Goal: Task Accomplishment & Management: Manage account settings

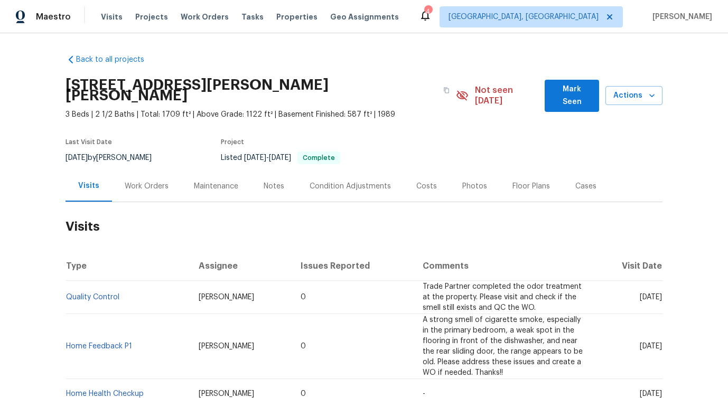
click at [145, 181] on div "Work Orders" at bounding box center [147, 186] width 44 height 11
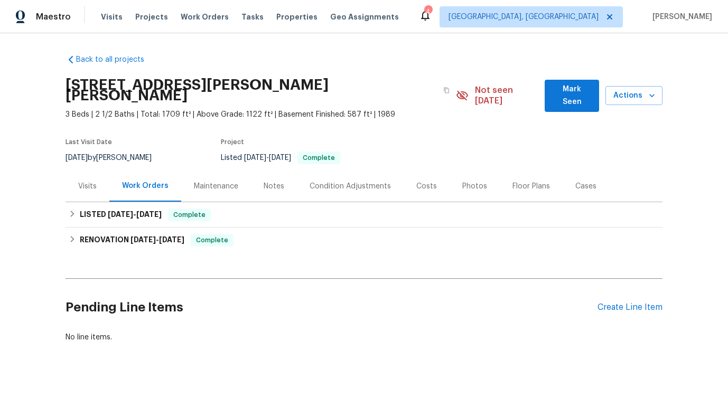
scroll to position [6, 0]
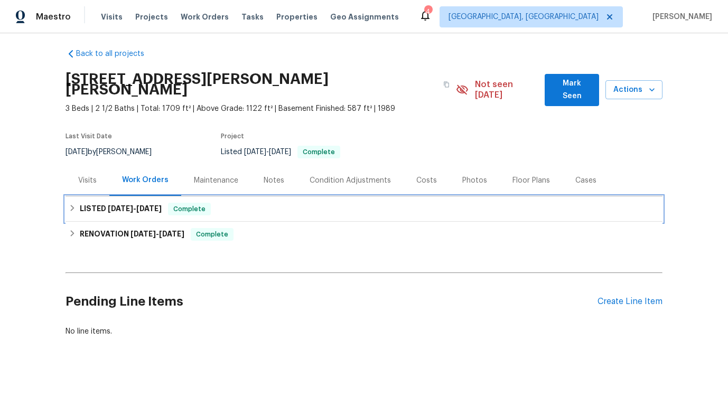
click at [238, 203] on div "LISTED 9/11/25 - 9/22/25 Complete" at bounding box center [364, 209] width 591 height 13
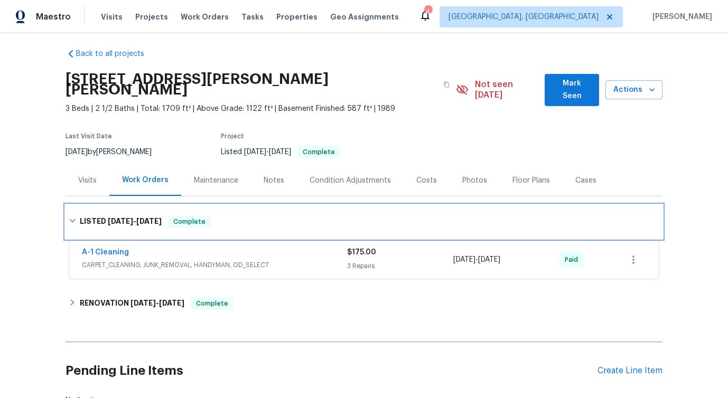
click at [238, 205] on div "LISTED 9/11/25 - 9/22/25 Complete" at bounding box center [364, 222] width 597 height 34
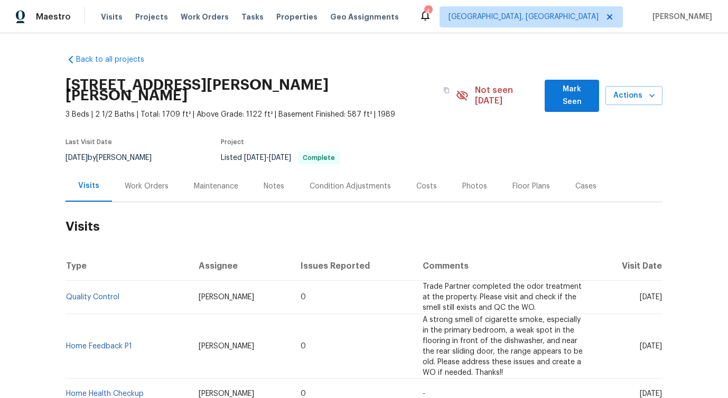
click at [152, 188] on div "Work Orders" at bounding box center [146, 186] width 69 height 31
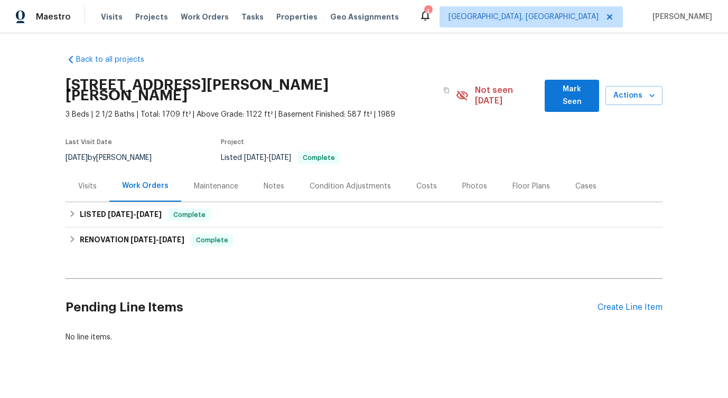
scroll to position [6, 0]
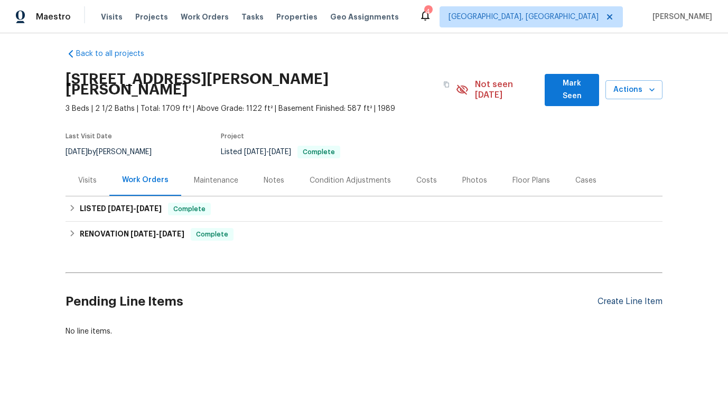
click at [605, 297] on div "Create Line Item" at bounding box center [630, 302] width 65 height 10
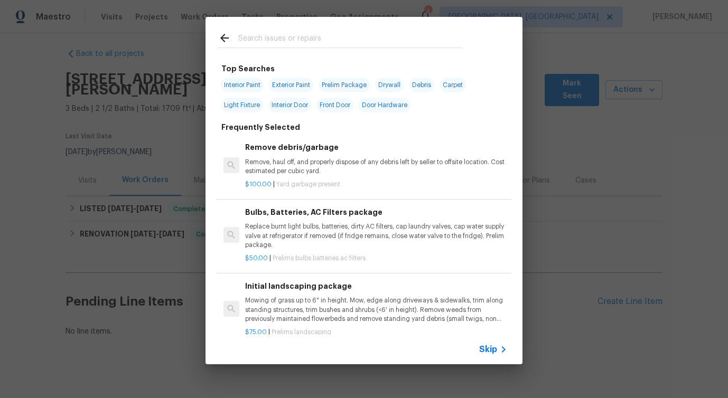
click at [490, 349] on span "Skip" at bounding box center [488, 349] width 18 height 11
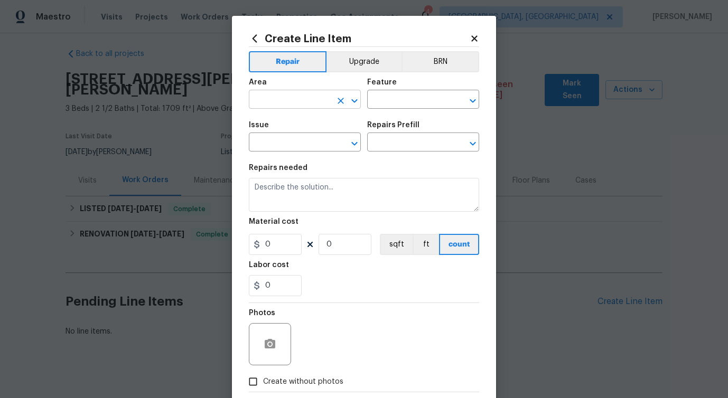
click at [299, 101] on input "text" at bounding box center [290, 100] width 82 height 16
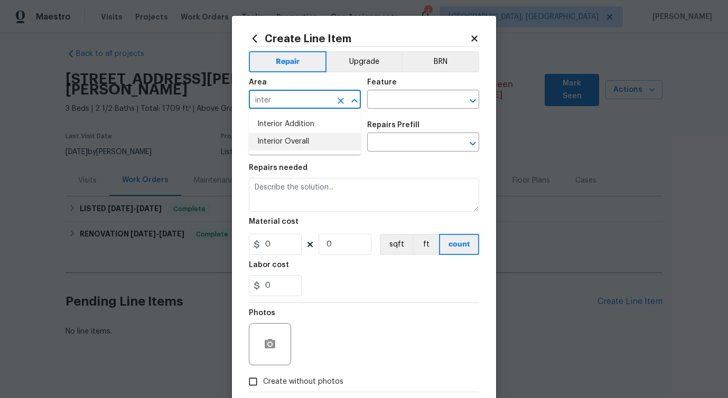
click at [308, 143] on li "Interior Overall" at bounding box center [305, 141] width 112 height 17
type input "Interior Overall"
click at [388, 102] on input "text" at bounding box center [408, 100] width 82 height 16
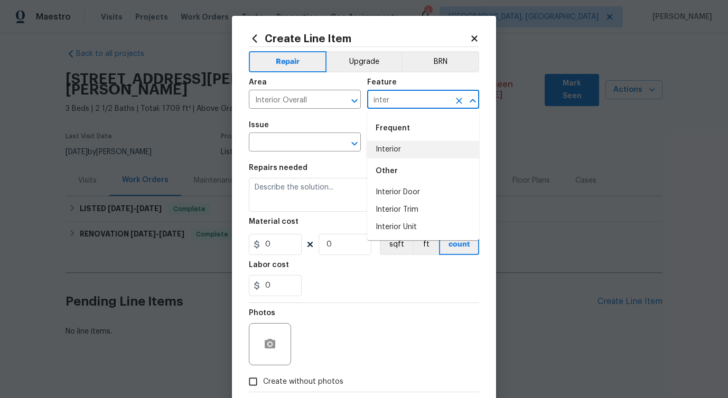
click at [392, 159] on div "Other" at bounding box center [423, 171] width 112 height 25
click at [394, 143] on li "Interior" at bounding box center [423, 149] width 112 height 17
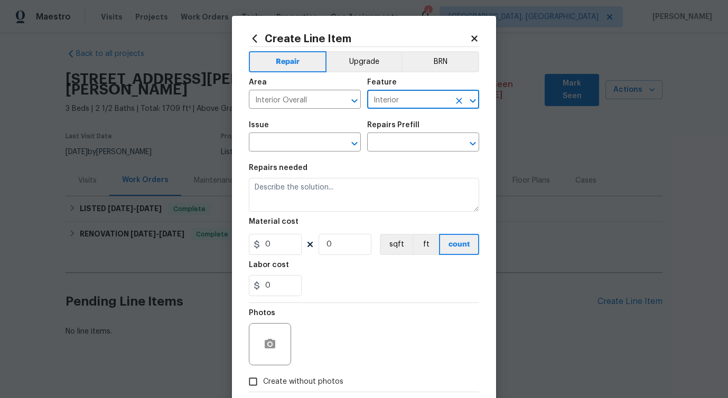
type input "Interior"
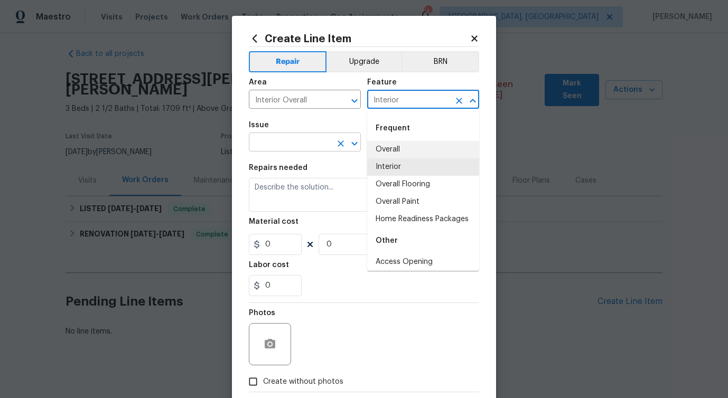
click at [293, 146] on input "text" at bounding box center [290, 143] width 82 height 16
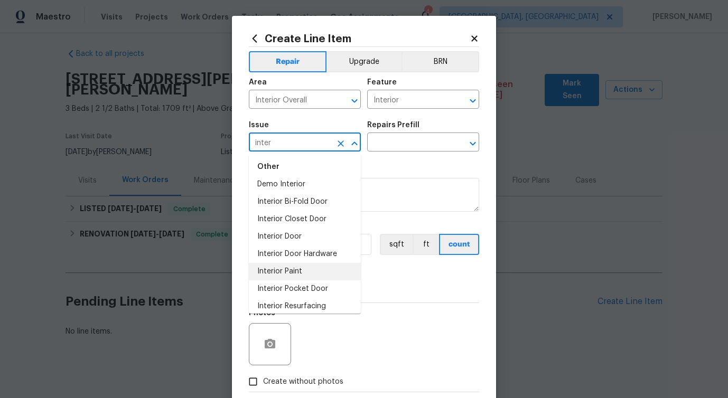
scroll to position [0, 0]
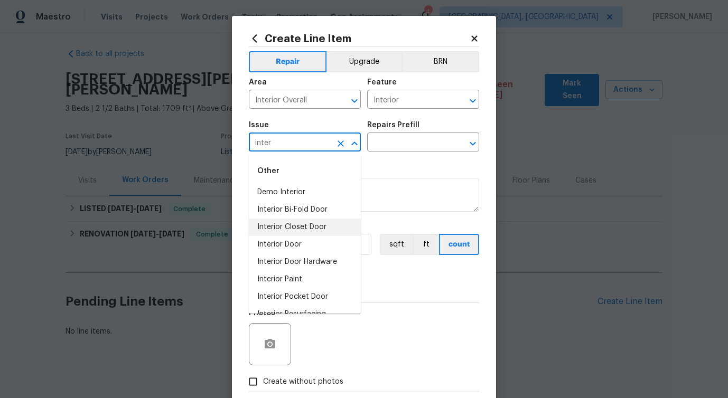
type input "inter"
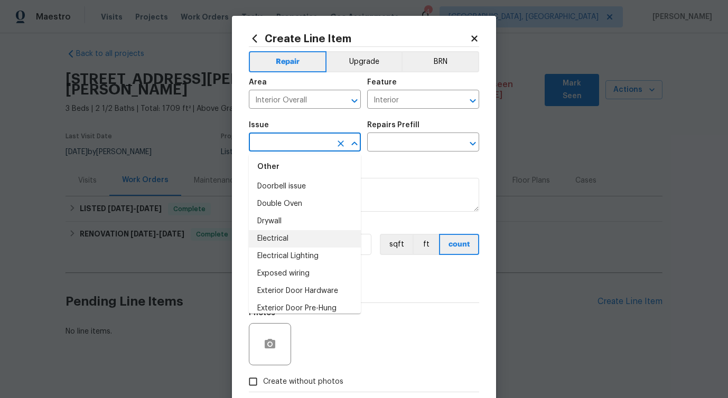
scroll to position [563, 0]
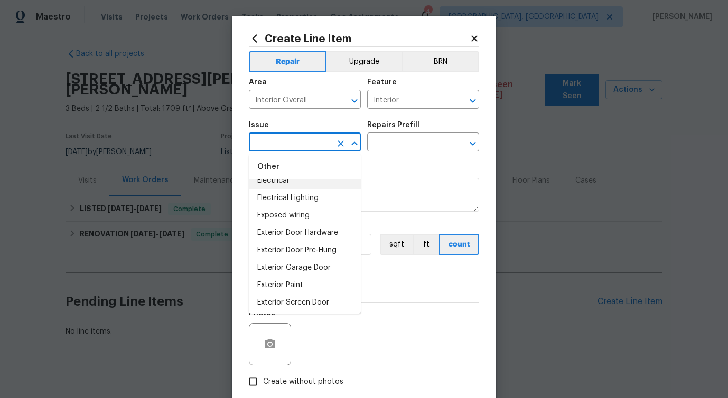
click at [288, 145] on input "text" at bounding box center [290, 143] width 82 height 16
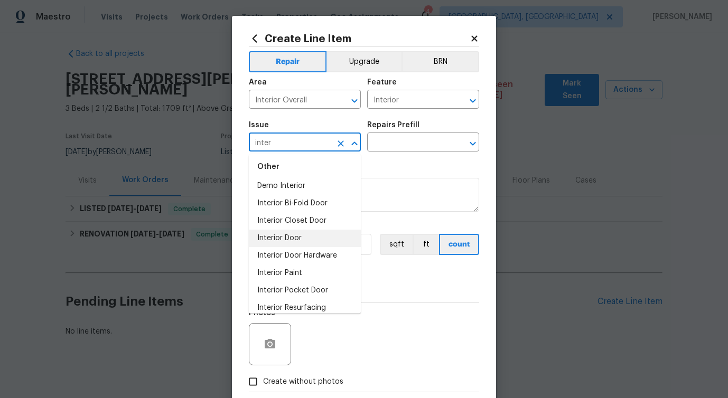
scroll to position [0, 0]
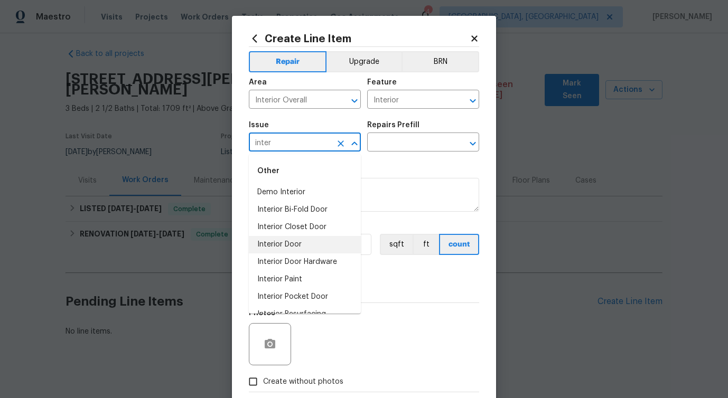
click at [313, 239] on li "Interior Door" at bounding box center [305, 244] width 112 height 17
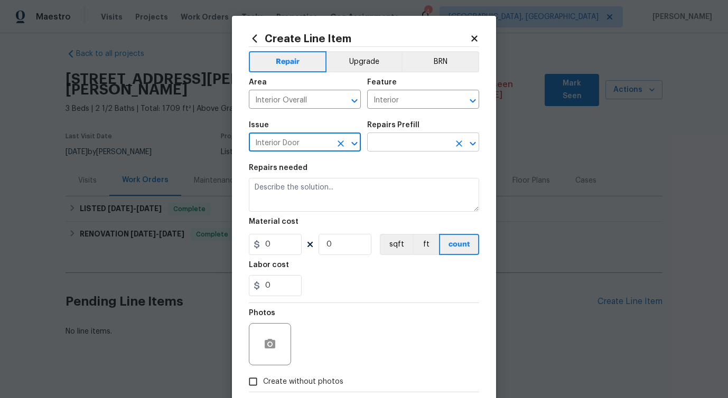
type input "Interior Door"
click at [427, 136] on input "text" at bounding box center [408, 143] width 82 height 16
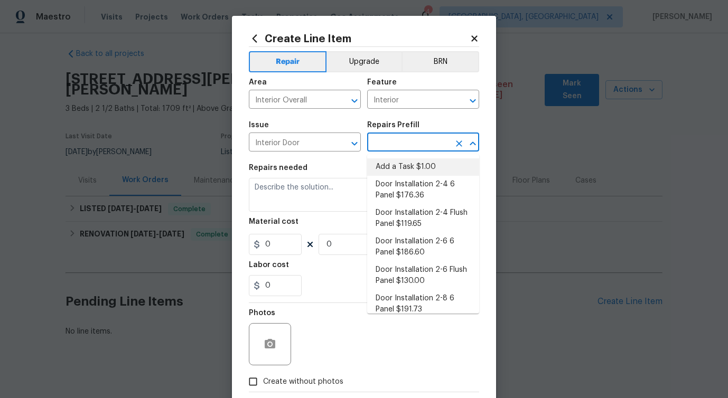
click at [403, 164] on li "Add a Task $1.00" at bounding box center [423, 167] width 112 height 17
type input "Interior Door"
type input "Add a Task $1.00"
type textarea "HPM to detail"
type input "1"
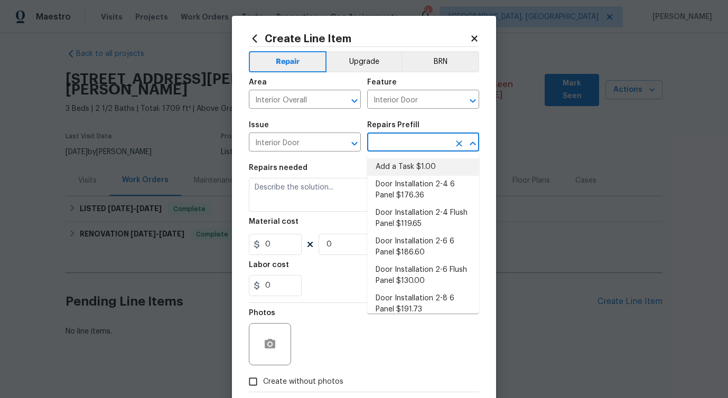
type input "1"
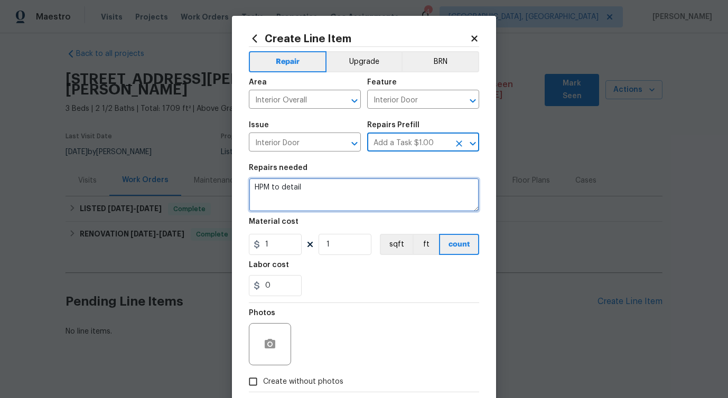
click at [287, 186] on textarea "HPM to detail" at bounding box center [364, 195] width 230 height 34
paste textarea "There is an open hole below the kitchen cabinet for the HVAC (no grill/grate), …"
type textarea "HPM to There is an open hole below the kitchen cabinet for the HVAC (no grill/g…"
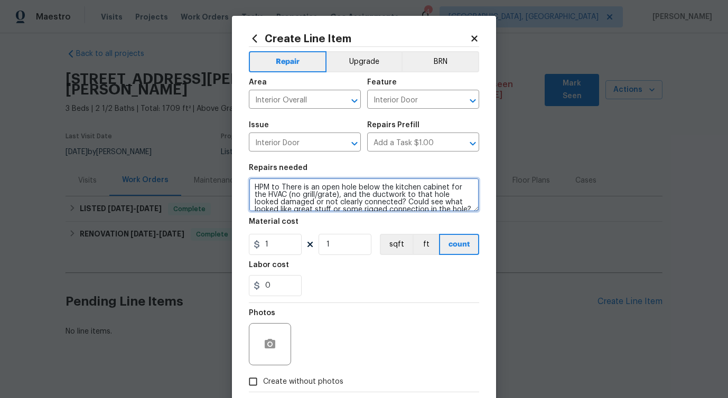
click at [287, 186] on textarea "HPM to There is an open hole below the kitchen cabinet for the HVAC (no grill/g…" at bounding box center [364, 195] width 230 height 34
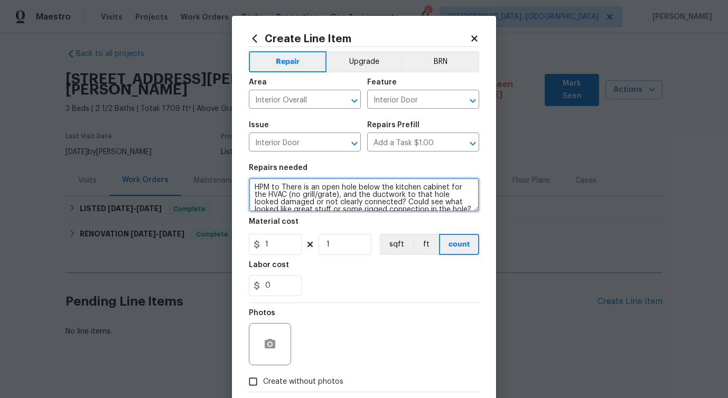
click at [287, 186] on textarea "HPM to There is an open hole below the kitchen cabinet for the HVAC (no grill/g…" at bounding box center [364, 195] width 230 height 34
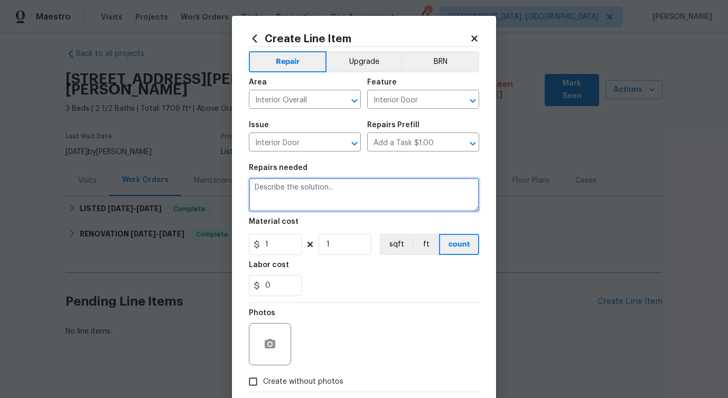
paste textarea "There is an open hole below the kitchen cabinet for the HVAC (no grill/grate), …"
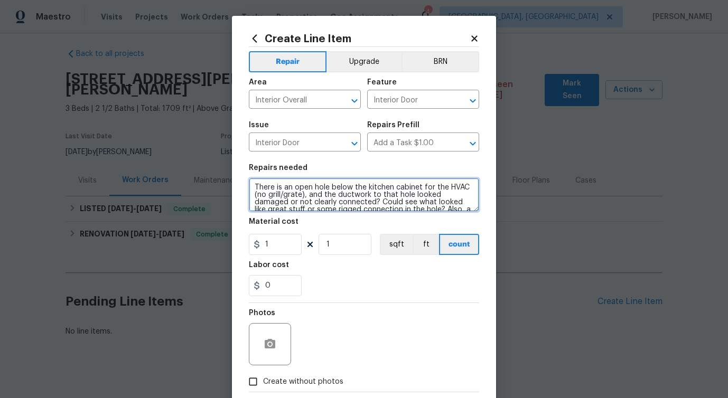
type textarea "There is an open hole below the kitchen cabinet for the HVAC (no grill/grate), …"
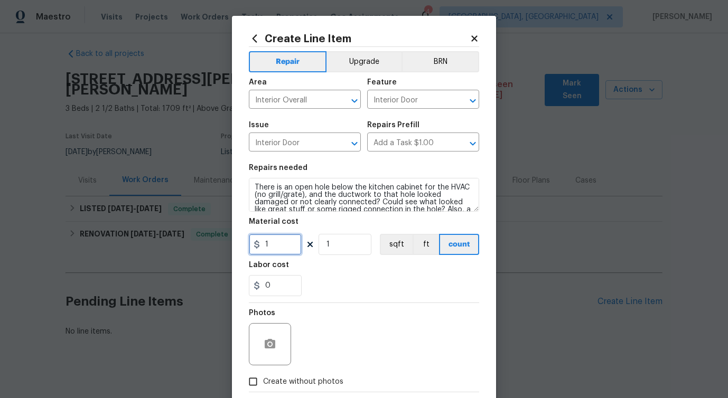
click at [283, 245] on input "1" at bounding box center [275, 244] width 53 height 21
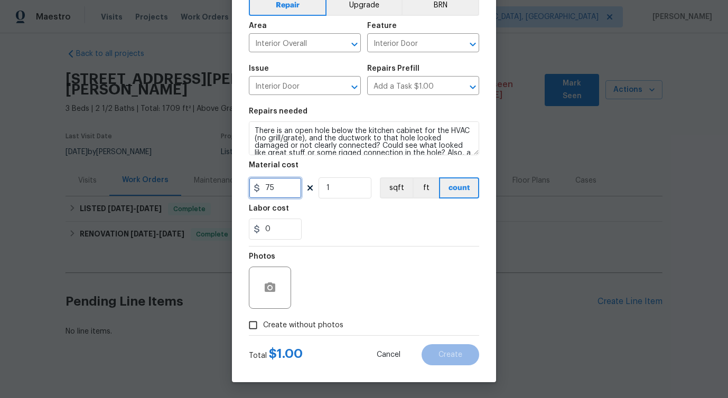
type input "75"
click at [304, 324] on span "Create without photos" at bounding box center [303, 325] width 80 height 11
click at [263, 324] on input "Create without photos" at bounding box center [253, 325] width 20 height 20
checkbox input "true"
click at [383, 266] on div "Reason*" at bounding box center [390, 260] width 180 height 14
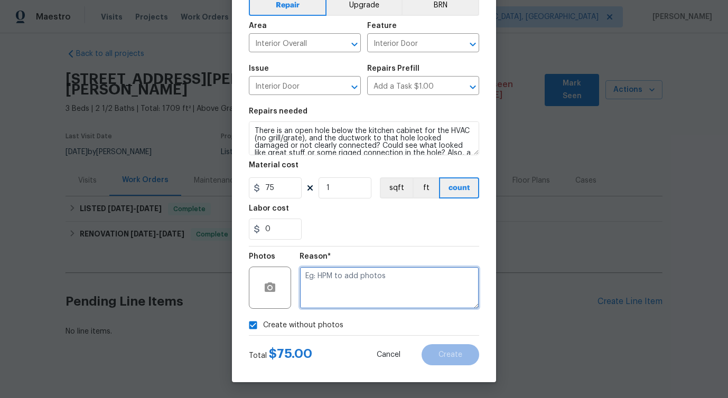
click at [369, 288] on textarea at bounding box center [390, 288] width 180 height 42
type textarea "verbiage updated"
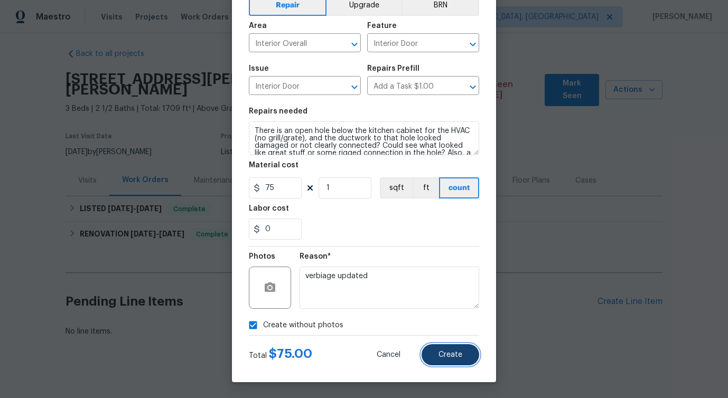
click at [444, 358] on span "Create" at bounding box center [451, 355] width 24 height 8
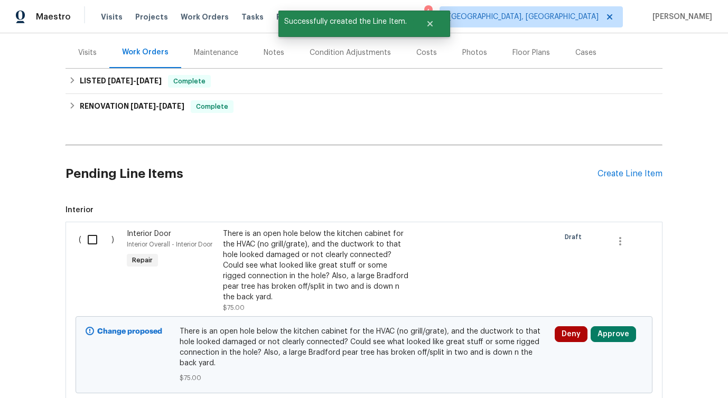
scroll to position [200, 0]
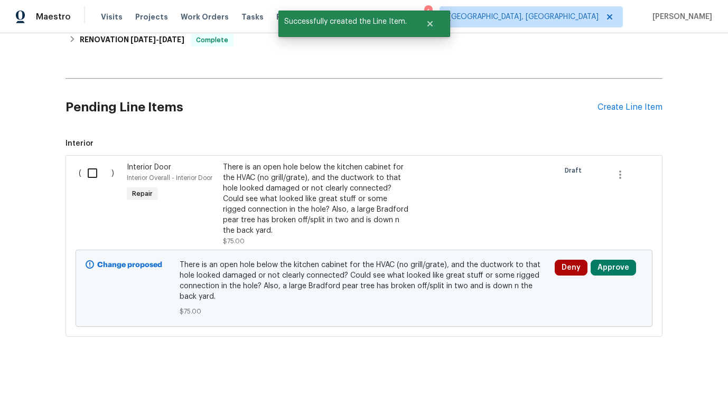
click at [91, 162] on input "checkbox" at bounding box center [96, 173] width 30 height 22
checkbox input "true"
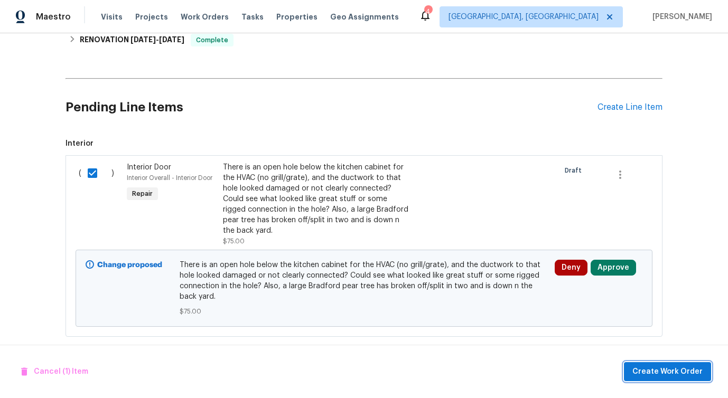
click at [660, 376] on span "Create Work Order" at bounding box center [667, 372] width 70 height 13
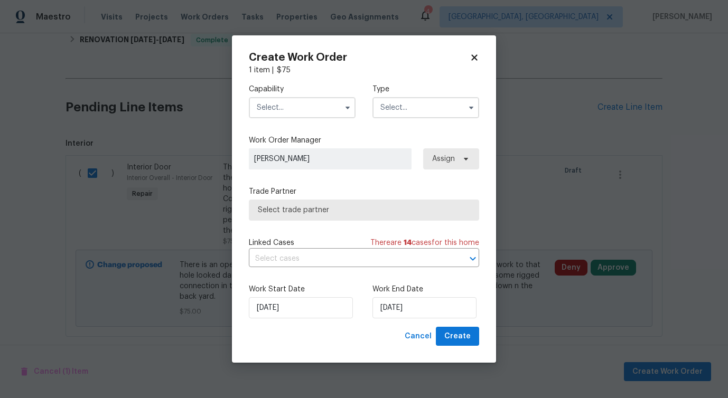
click at [315, 119] on div "Capability Type" at bounding box center [364, 101] width 230 height 51
click at [324, 106] on input "text" at bounding box center [302, 107] width 107 height 21
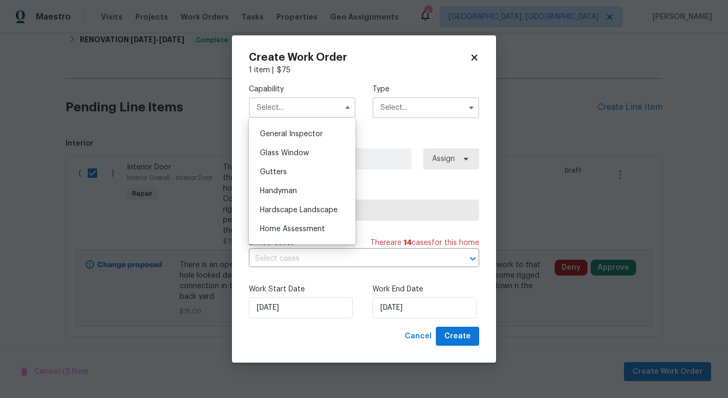
scroll to position [482, 0]
click at [300, 152] on span "General Contractor" at bounding box center [294, 152] width 68 height 7
type input "General Contractor"
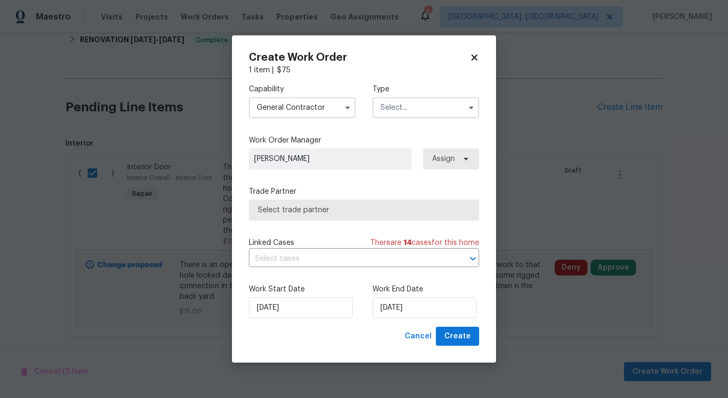
click at [392, 111] on input "text" at bounding box center [425, 107] width 107 height 21
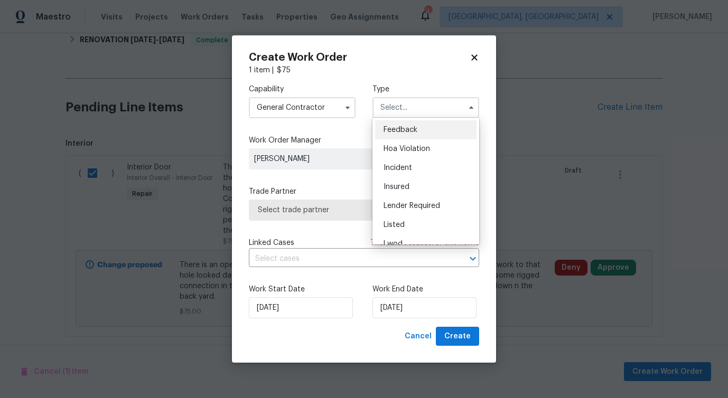
click at [392, 133] on span "Feedback" at bounding box center [401, 129] width 34 height 7
type input "Feedback"
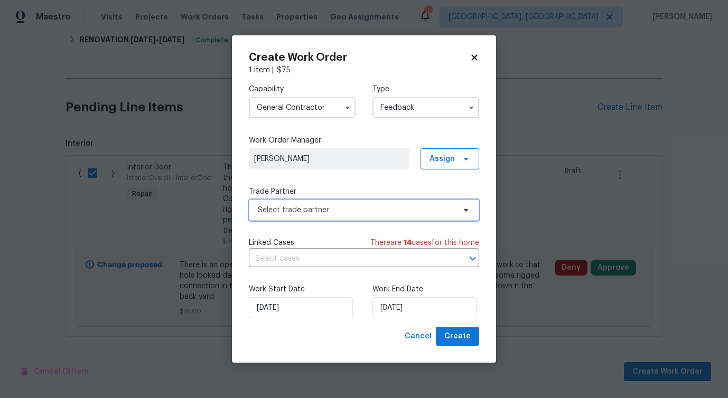
click at [284, 204] on span "Select trade partner" at bounding box center [364, 210] width 230 height 21
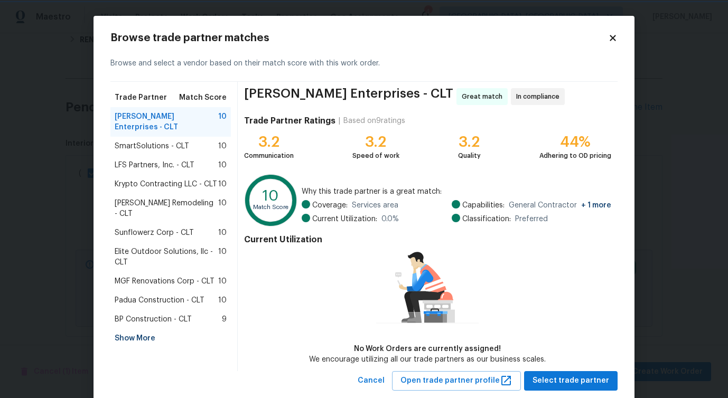
scroll to position [24, 0]
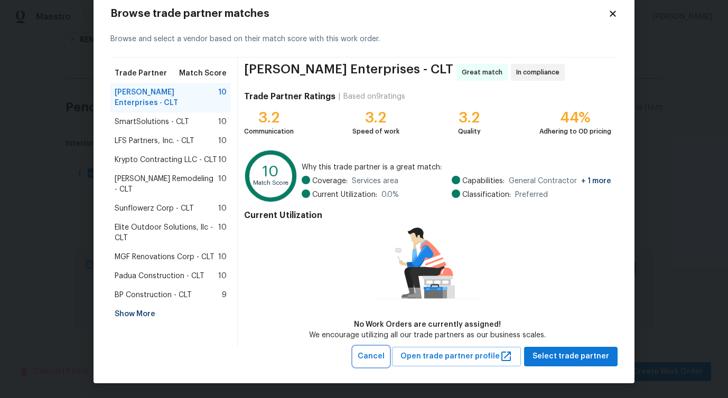
click at [385, 352] on span "Cancel" at bounding box center [371, 356] width 27 height 13
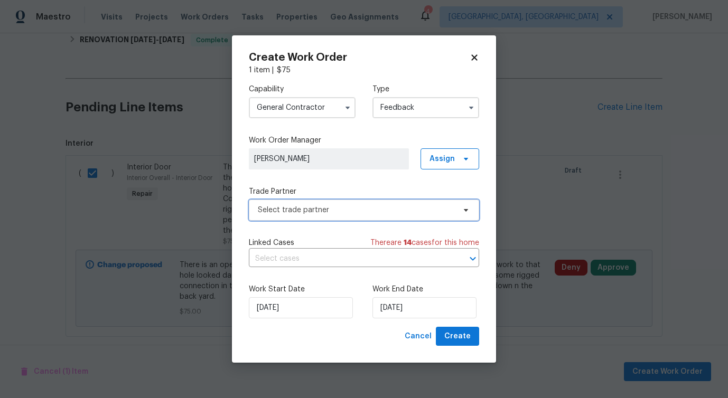
scroll to position [0, 0]
click at [294, 108] on input "General Contractor" at bounding box center [302, 107] width 107 height 21
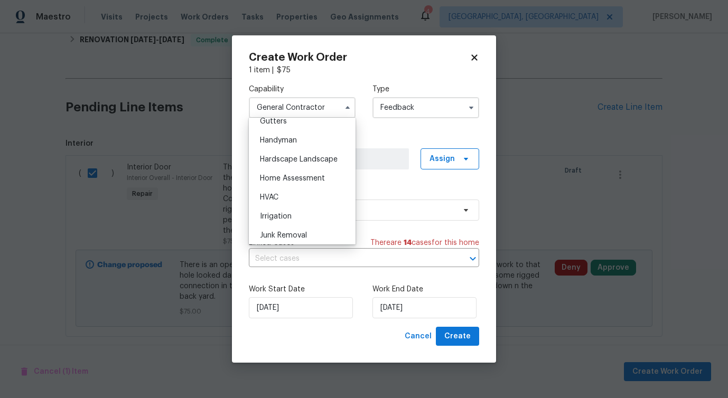
scroll to position [588, 0]
click at [302, 184] on div "HVAC" at bounding box center [301, 180] width 101 height 19
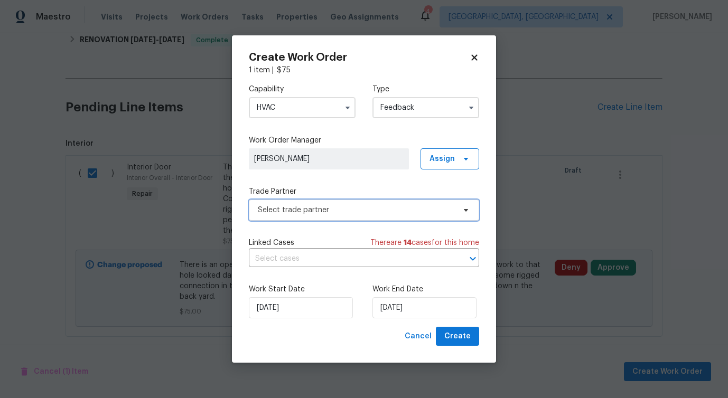
click at [309, 212] on span "Select trade partner" at bounding box center [356, 210] width 197 height 11
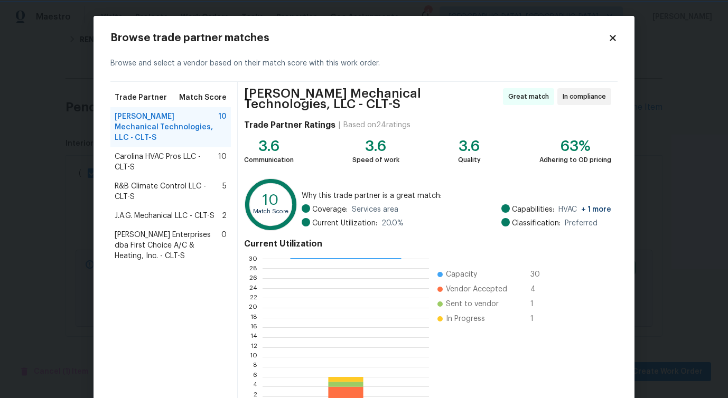
scroll to position [72, 0]
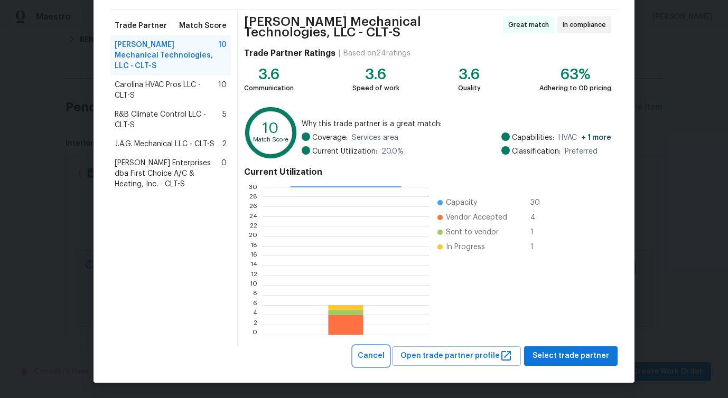
click at [378, 350] on span "Cancel" at bounding box center [371, 356] width 27 height 13
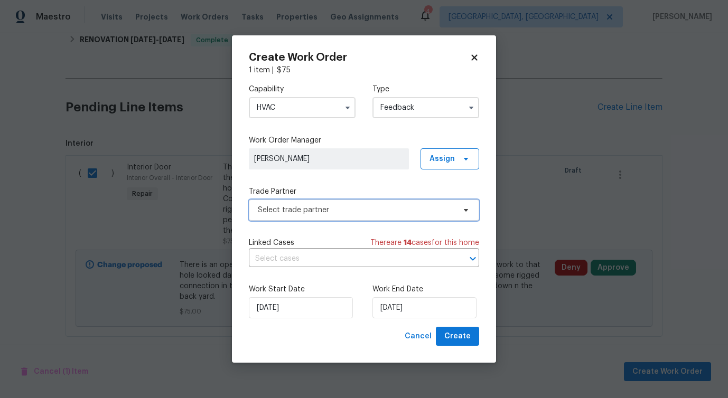
scroll to position [0, 0]
click at [301, 109] on input "HVAC" at bounding box center [302, 107] width 107 height 21
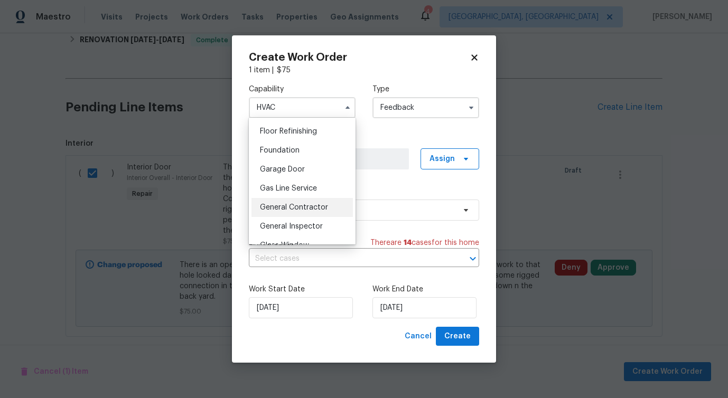
scroll to position [433, 0]
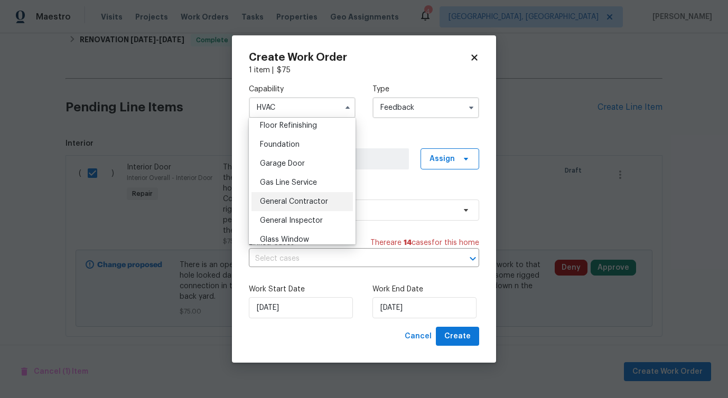
click at [295, 195] on div "General Contractor" at bounding box center [301, 201] width 101 height 19
type input "General Contractor"
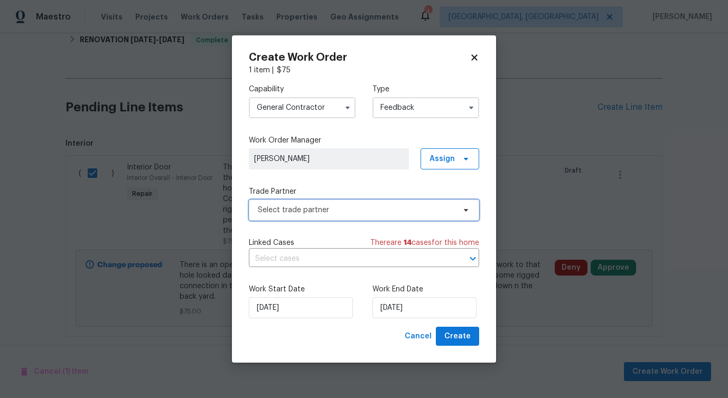
click at [318, 210] on span "Select trade partner" at bounding box center [356, 210] width 197 height 11
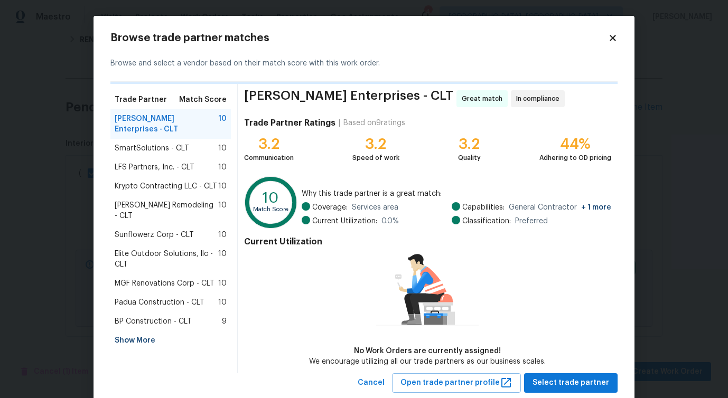
click at [158, 143] on span "SmartSolutions - CLT" at bounding box center [152, 148] width 74 height 11
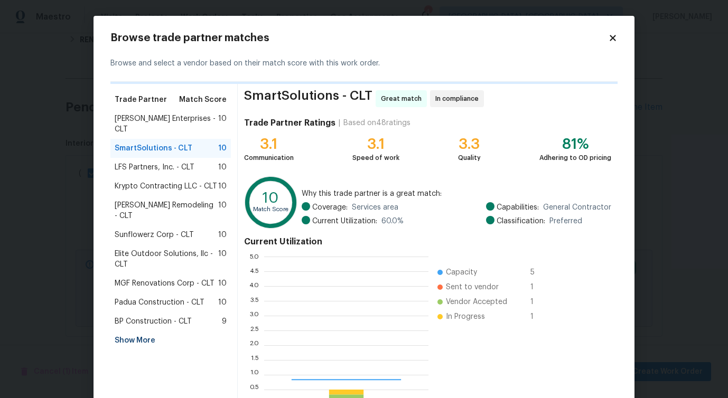
scroll to position [148, 164]
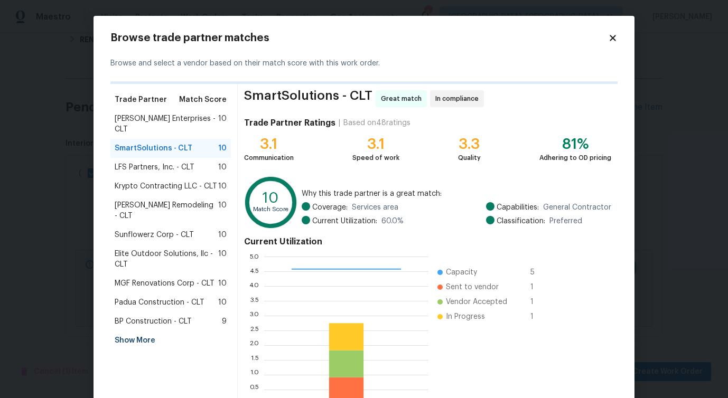
click at [160, 163] on div "LFS Partners, Inc. - CLT 10" at bounding box center [170, 167] width 120 height 19
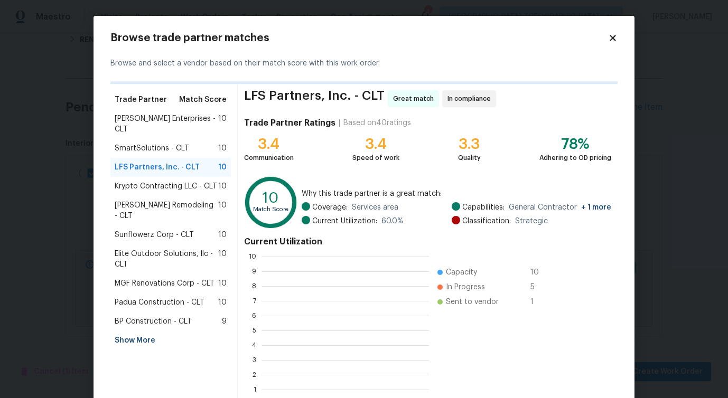
scroll to position [148, 167]
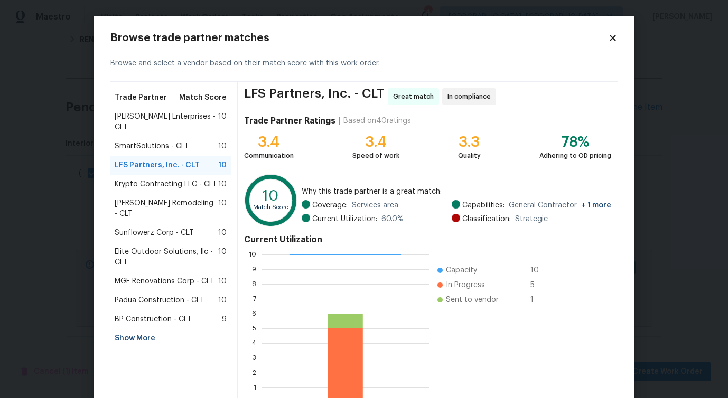
click at [158, 179] on span "Krypto Contracting LLC - CLT" at bounding box center [166, 184] width 103 height 11
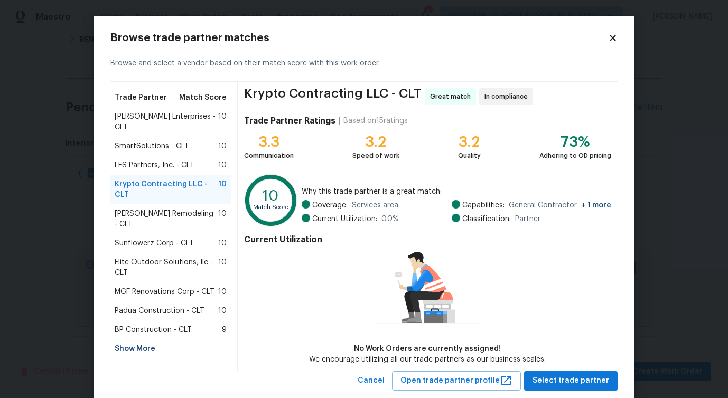
scroll to position [24, 0]
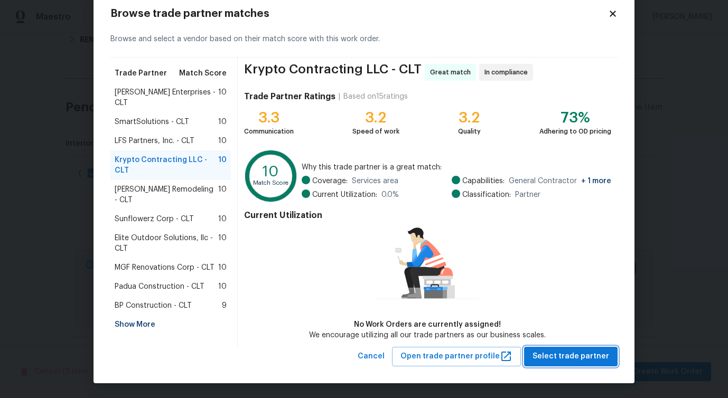
click at [581, 356] on span "Select trade partner" at bounding box center [571, 356] width 77 height 13
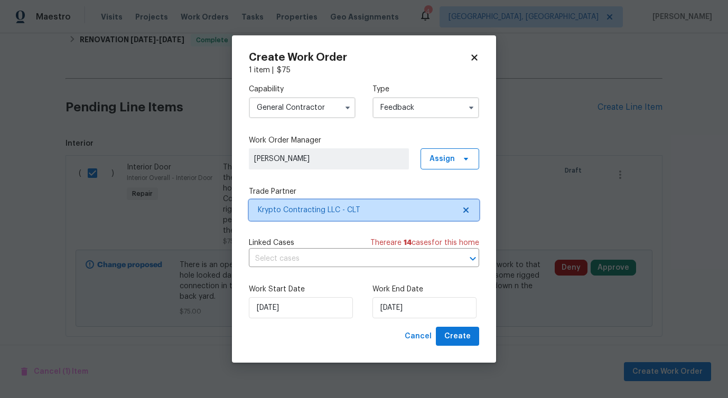
scroll to position [0, 0]
click at [315, 266] on input "text" at bounding box center [349, 259] width 201 height 16
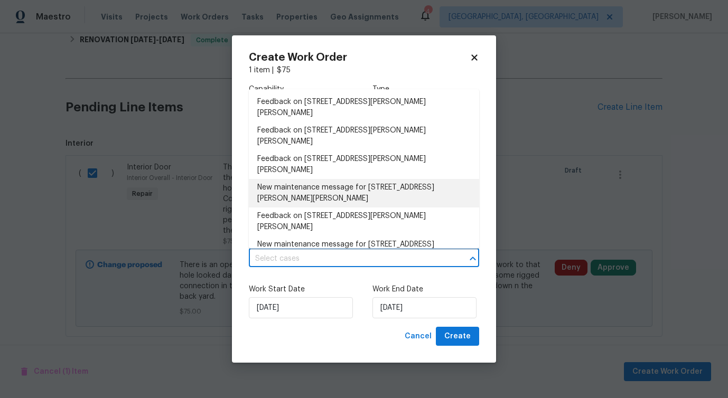
click at [293, 179] on li "New maintenance message for 269 Bud Black Rd , Crouse, NC 28033" at bounding box center [364, 193] width 230 height 29
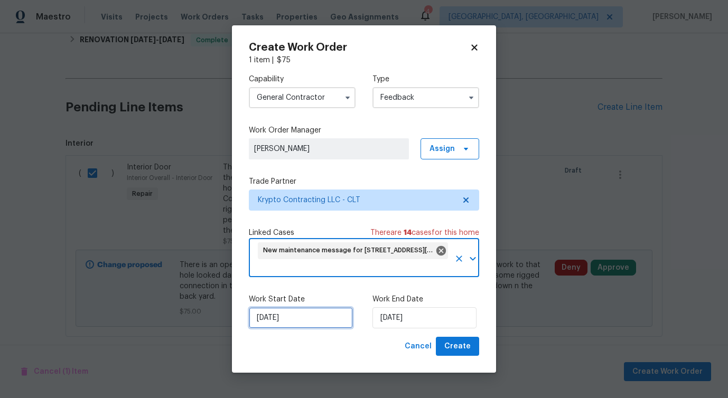
click at [280, 326] on input "10/8/2025" at bounding box center [301, 318] width 104 height 21
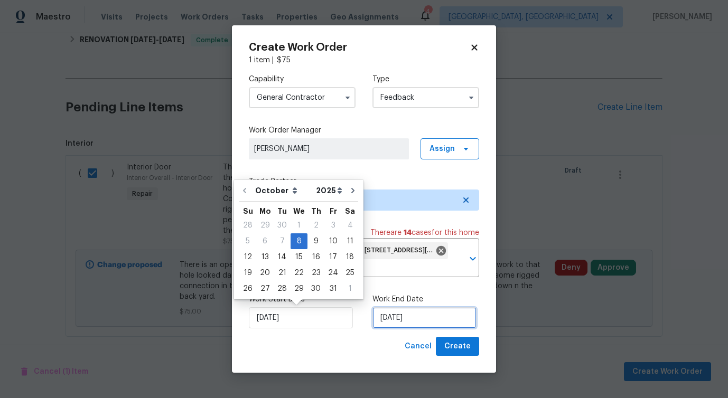
click at [423, 314] on input "10/8/2025" at bounding box center [424, 318] width 104 height 21
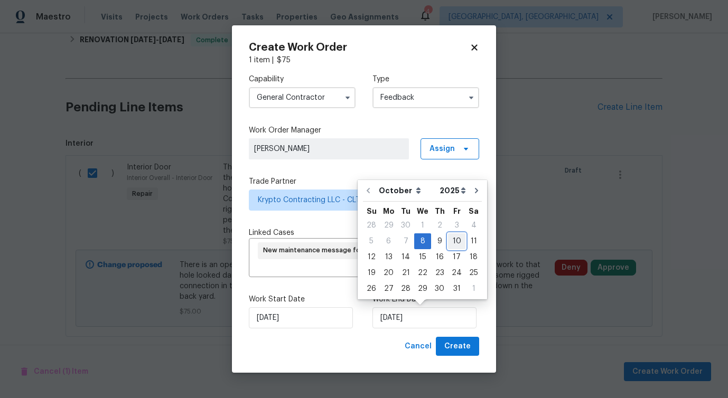
click at [453, 239] on div "10" at bounding box center [456, 241] width 17 height 15
type input "10/10/2025"
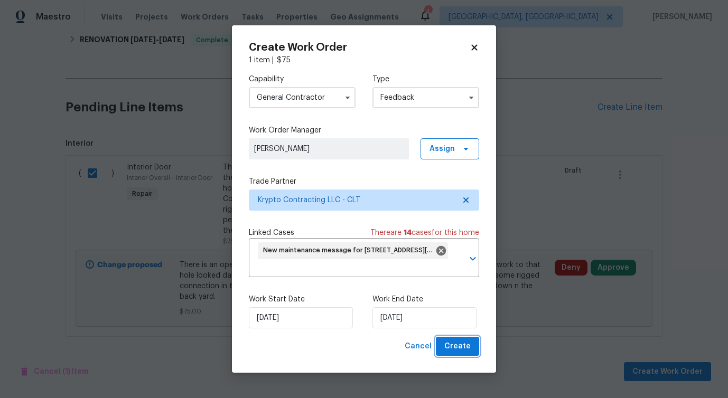
click at [459, 347] on span "Create" at bounding box center [457, 346] width 26 height 13
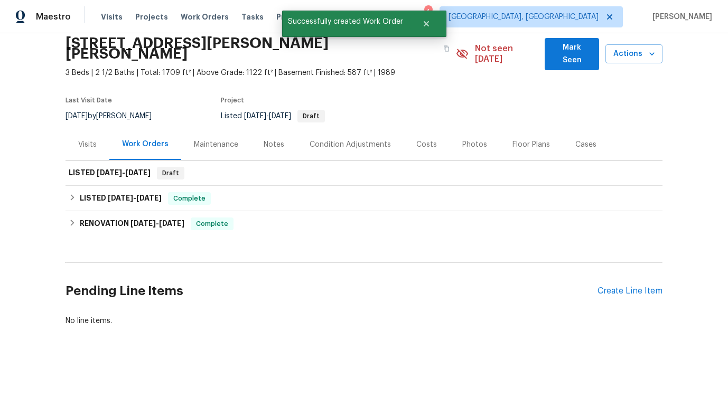
scroll to position [31, 0]
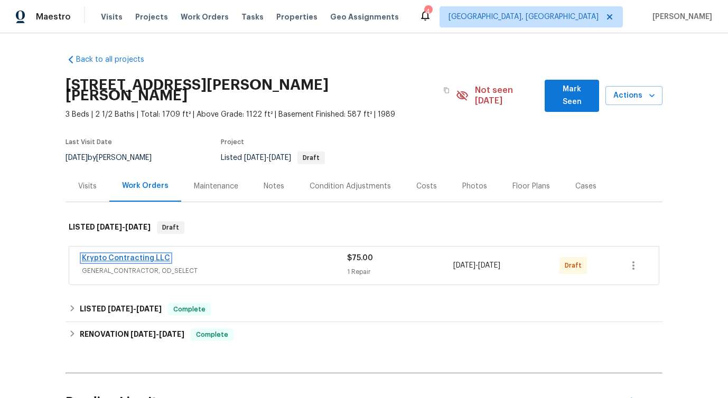
click at [118, 255] on link "Krypto Contracting LLC" at bounding box center [126, 258] width 88 height 7
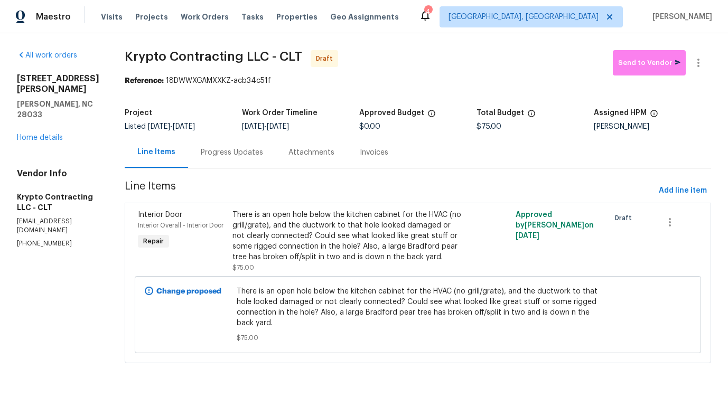
click at [258, 159] on div "Progress Updates" at bounding box center [232, 152] width 88 height 31
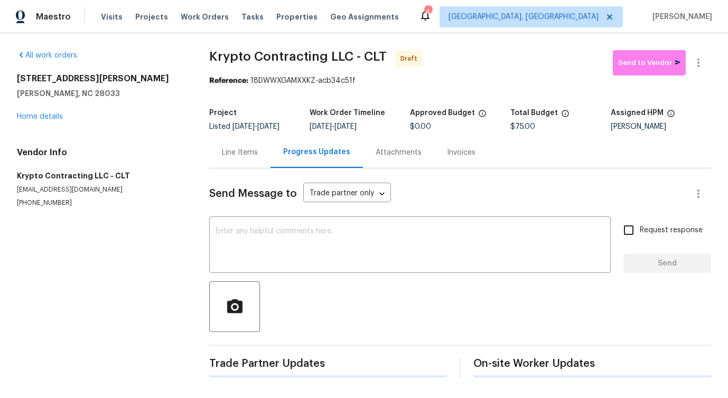
click at [259, 244] on textarea at bounding box center [410, 246] width 389 height 37
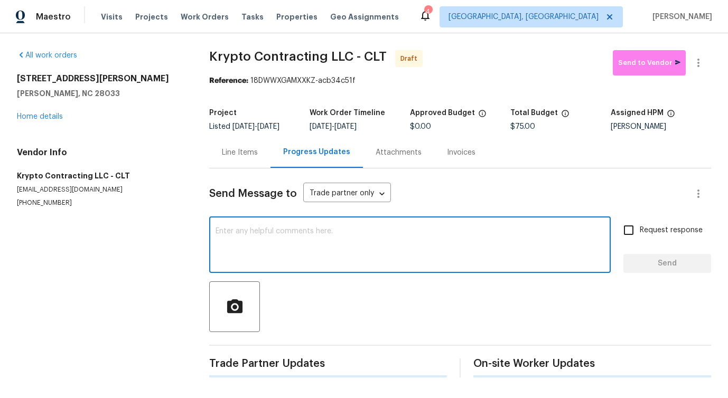
paste textarea "Hi this is Pavithra with Opendoor. I’m confirming you received the WO for the p…"
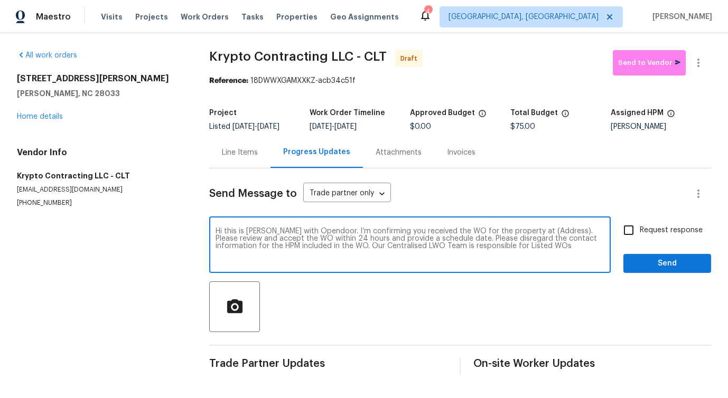
click at [535, 240] on textarea "Hi this is Pavithra with Opendoor. I’m confirming you received the WO for the p…" at bounding box center [410, 246] width 389 height 37
paste textarea "269 Bud Black Rd, Crouse, NC 28033"
type textarea "Hi this is Pavithra with Opendoor. I’m confirming you received the WO for the p…"
click at [631, 241] on input "Request response" at bounding box center [629, 230] width 22 height 22
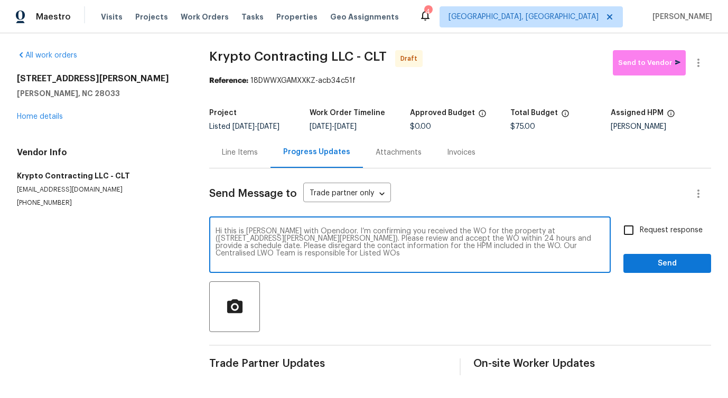
checkbox input "true"
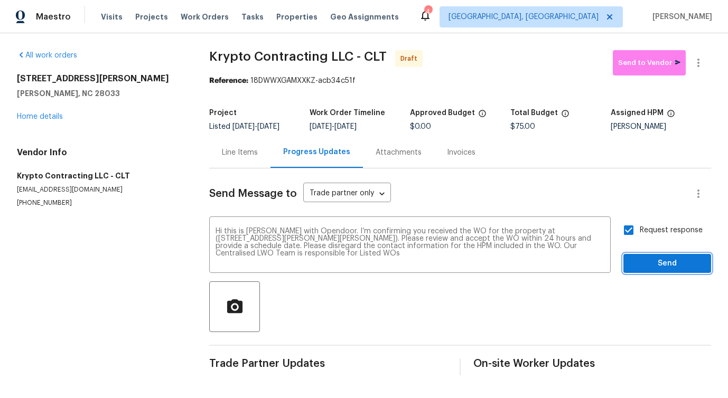
click at [649, 271] on span "Send" at bounding box center [667, 263] width 71 height 13
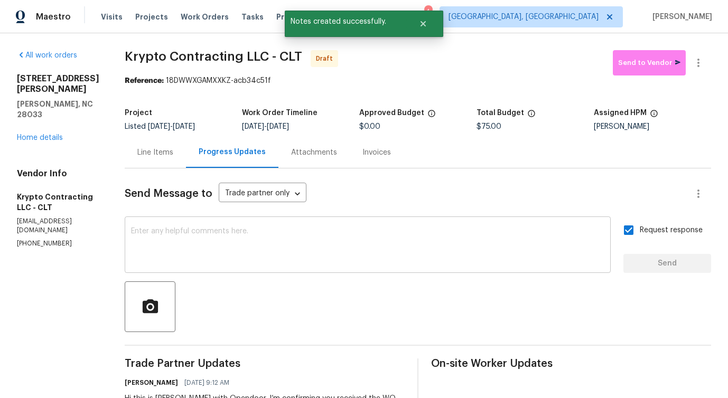
click at [381, 244] on textarea at bounding box center [367, 246] width 473 height 37
paste textarea "Attention All Work Orders must include before-photos (both close-up and wide-an…"
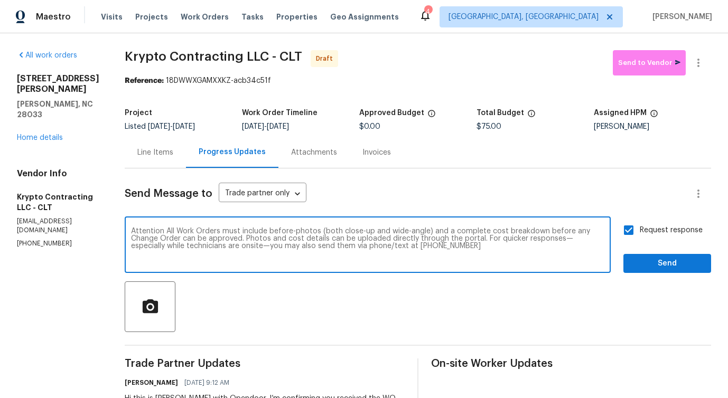
type textarea "Attention All Work Orders must include before-photos (both close-up and wide-an…"
click at [682, 269] on span "Send" at bounding box center [667, 263] width 71 height 13
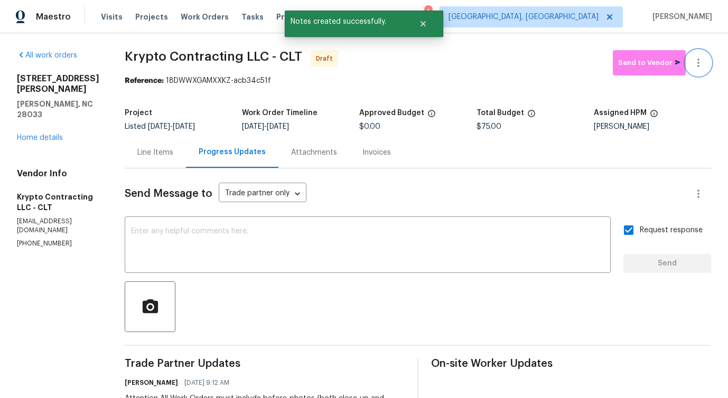
click at [709, 68] on button "button" at bounding box center [698, 62] width 25 height 25
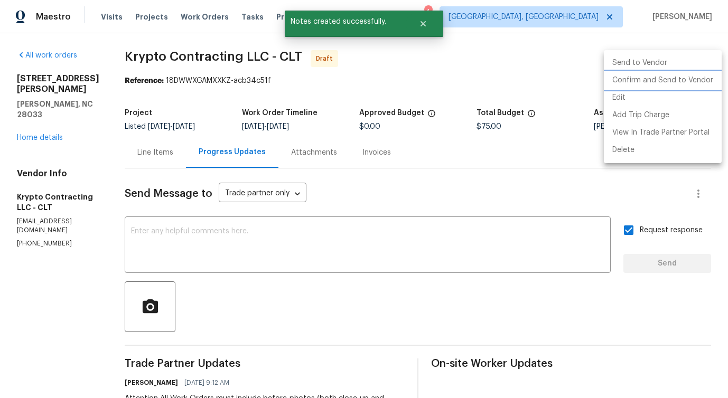
click at [666, 83] on li "Confirm and Send to Vendor" at bounding box center [663, 80] width 118 height 17
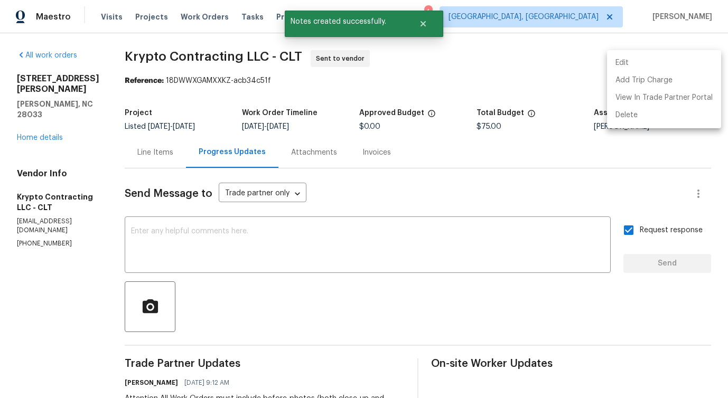
click at [409, 240] on div at bounding box center [364, 199] width 728 height 398
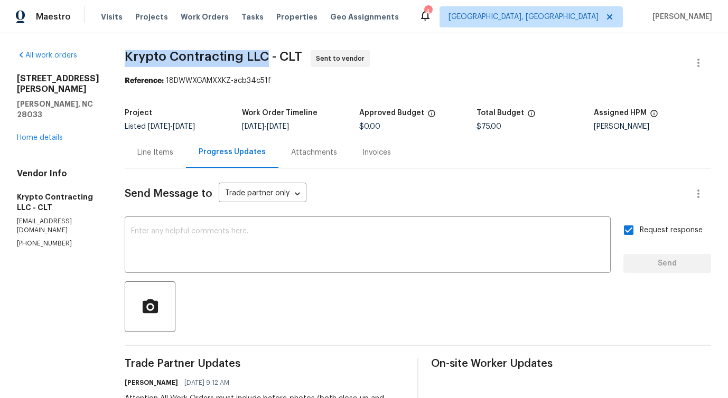
drag, startPoint x: 132, startPoint y: 60, endPoint x: 272, endPoint y: 58, distance: 139.5
click at [272, 58] on div "All work orders 269 Bud Black Rd Crouse, NC 28033 Home details Vendor Info Kryp…" at bounding box center [364, 296] width 728 height 526
copy span "Krypto Contracting LLC"
click at [266, 238] on textarea at bounding box center [367, 246] width 473 height 37
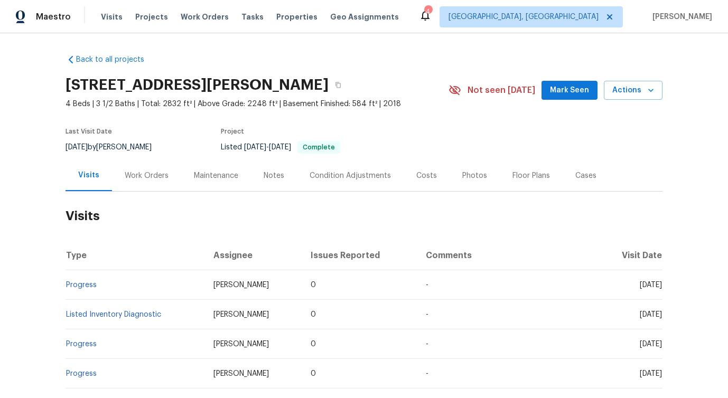
click at [135, 187] on div "Work Orders" at bounding box center [146, 175] width 69 height 31
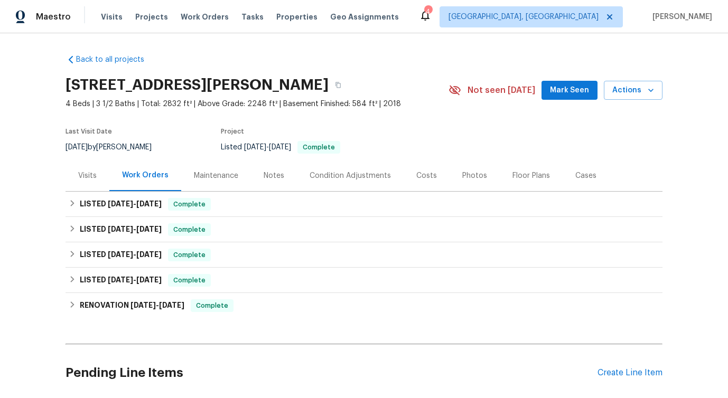
scroll to position [82, 0]
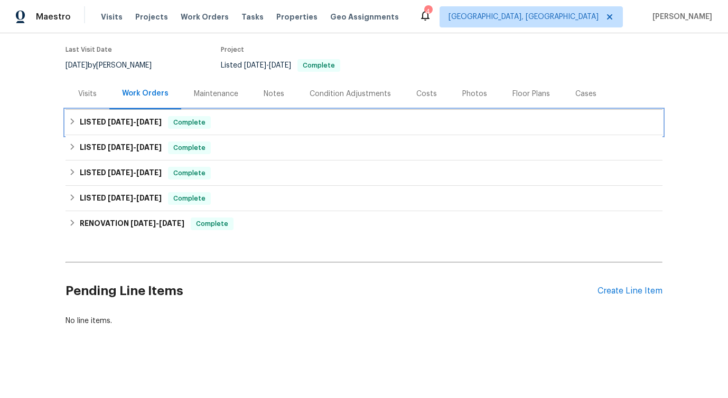
click at [136, 115] on div "LISTED 8/26/25 - 9/25/25 Complete" at bounding box center [364, 122] width 597 height 25
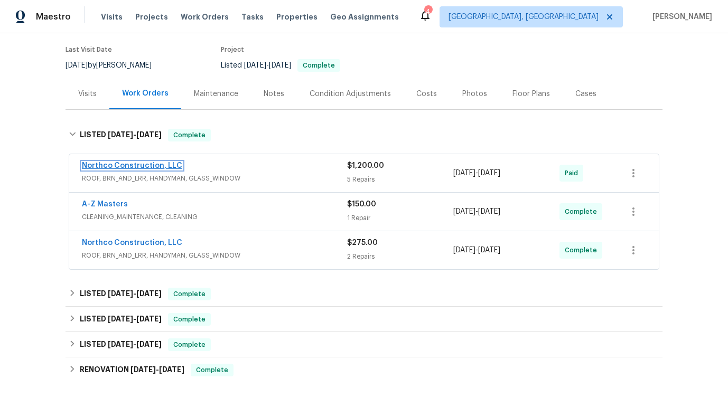
click at [126, 166] on link "Northco Construction, LLC" at bounding box center [132, 165] width 100 height 7
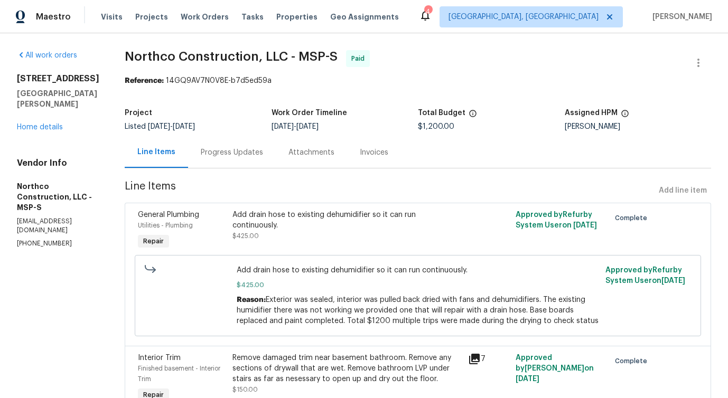
click at [231, 156] on div "Progress Updates" at bounding box center [232, 152] width 62 height 11
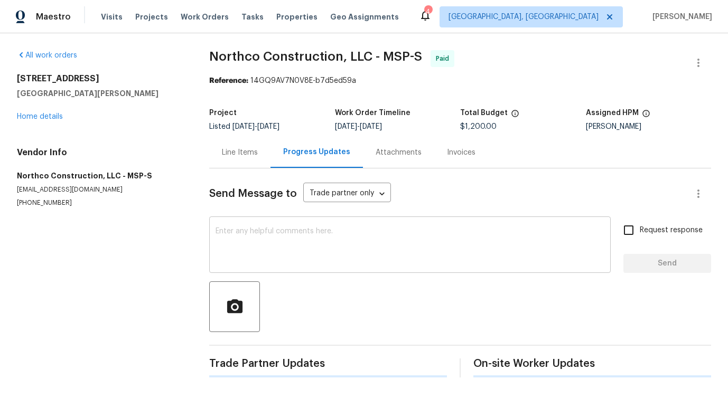
click at [251, 237] on textarea at bounding box center [410, 246] width 389 height 37
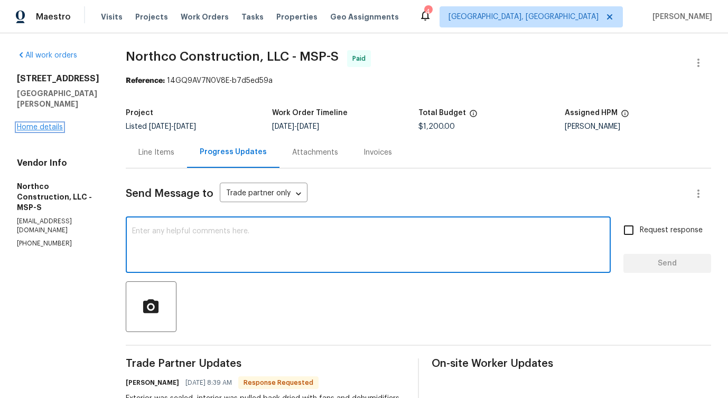
click at [50, 124] on link "Home details" at bounding box center [40, 127] width 46 height 7
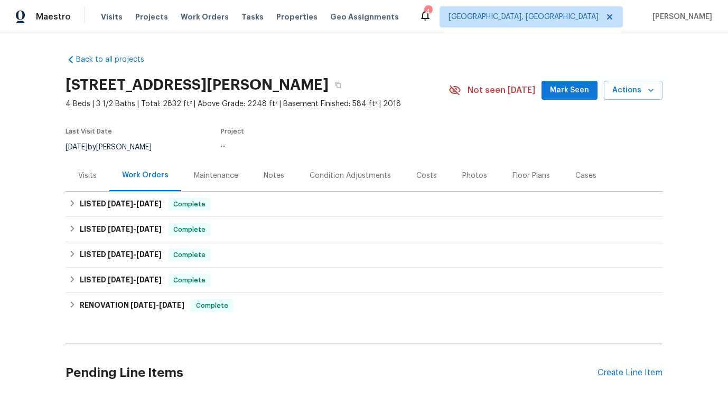
scroll to position [82, 0]
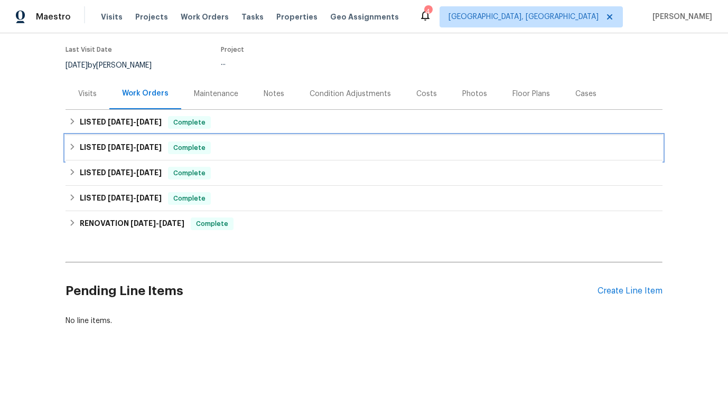
click at [108, 150] on span "7/2/25" at bounding box center [120, 147] width 25 height 7
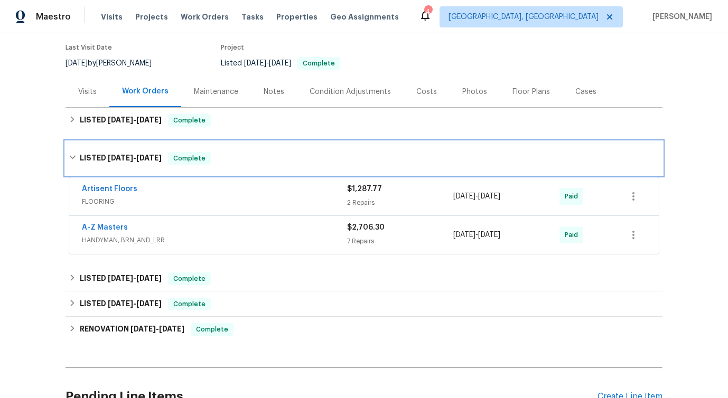
scroll to position [78, 0]
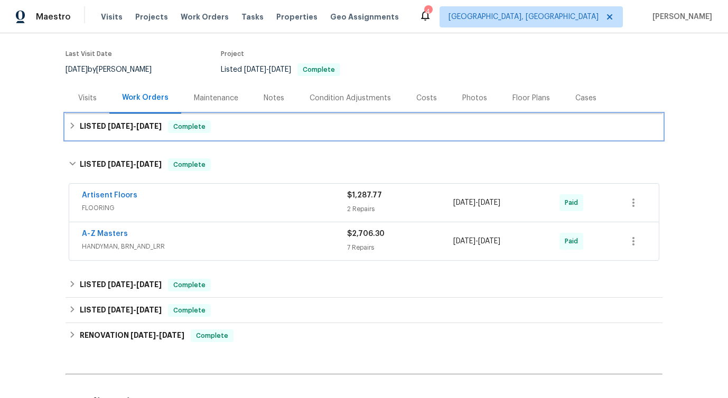
click at [144, 128] on span "9/25/25" at bounding box center [148, 126] width 25 height 7
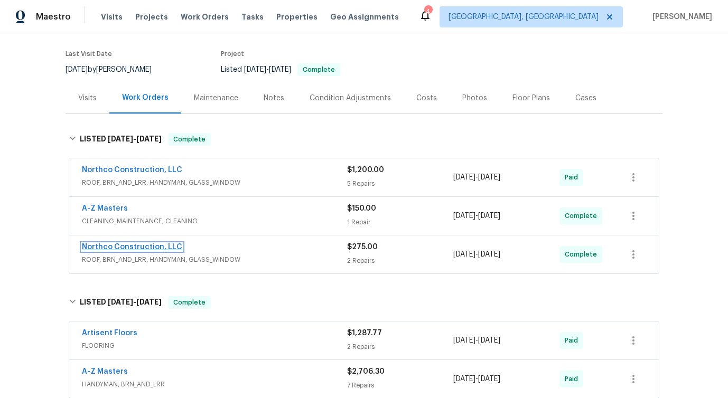
click at [115, 250] on link "Northco Construction, LLC" at bounding box center [132, 247] width 100 height 7
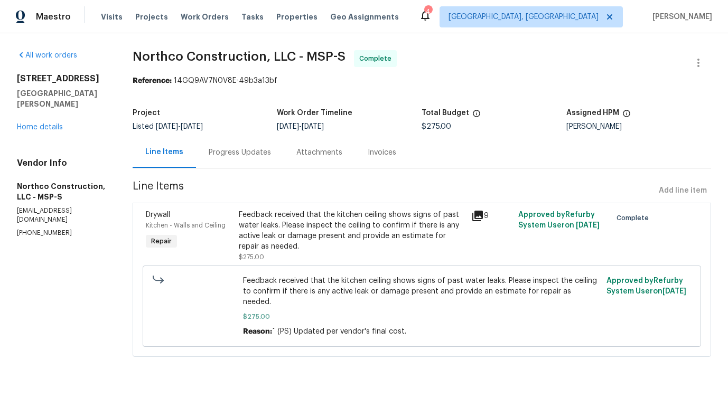
click at [244, 156] on div "Progress Updates" at bounding box center [240, 152] width 62 height 11
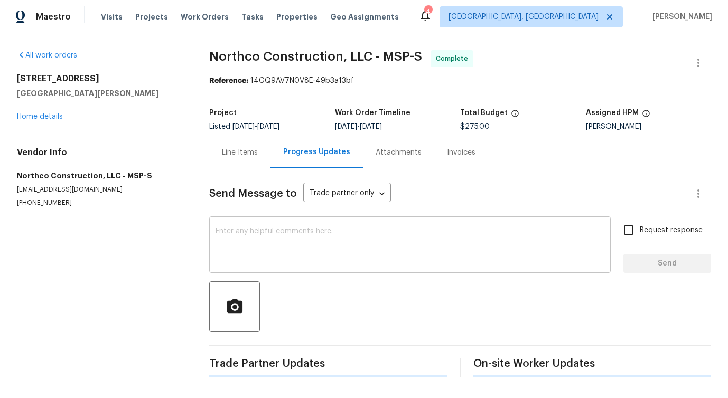
click at [246, 245] on textarea at bounding box center [410, 246] width 389 height 37
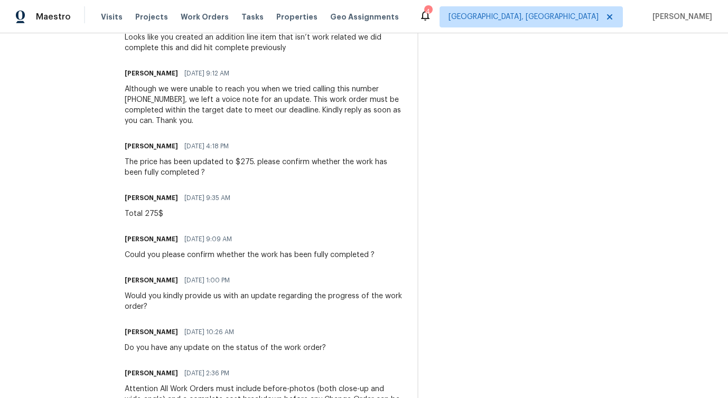
scroll to position [595, 0]
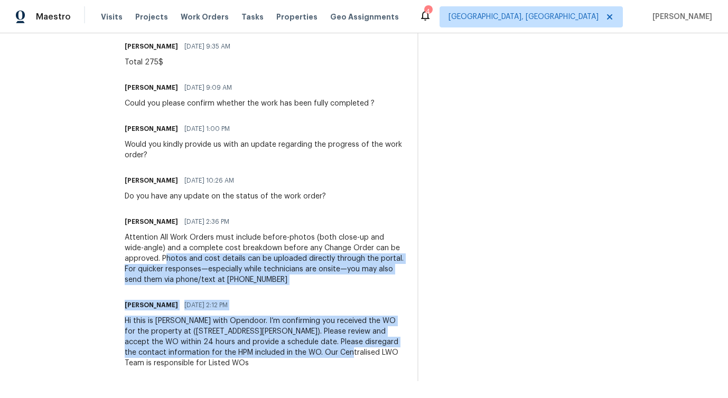
drag, startPoint x: 154, startPoint y: 256, endPoint x: 295, endPoint y: 350, distance: 169.5
click at [295, 351] on div "Trade Partner Updates Pavithra Sekar 09/25/2025 9:22 AM The work order has been…" at bounding box center [265, 72] width 280 height 618
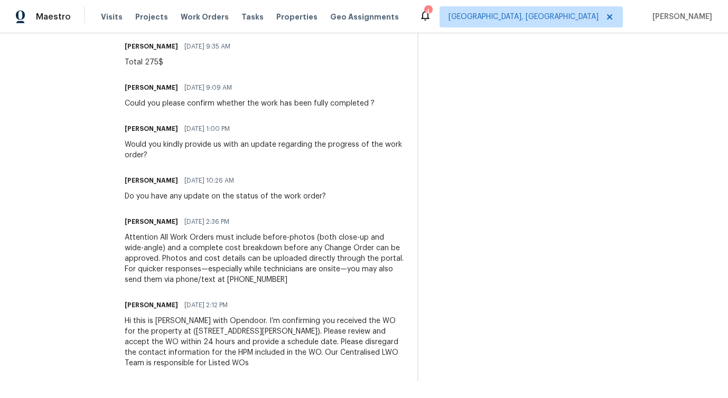
drag, startPoint x: 180, startPoint y: 203, endPoint x: 209, endPoint y: 203, distance: 28.5
click at [209, 203] on div "Trade Partner Updates Pavithra Sekar 09/25/2025 9:22 AM The work order has been…" at bounding box center [265, 72] width 280 height 618
drag, startPoint x: 148, startPoint y: 195, endPoint x: 228, endPoint y: 195, distance: 79.8
click at [229, 195] on div "Do you have any update on the status of the work order?" at bounding box center [225, 196] width 201 height 11
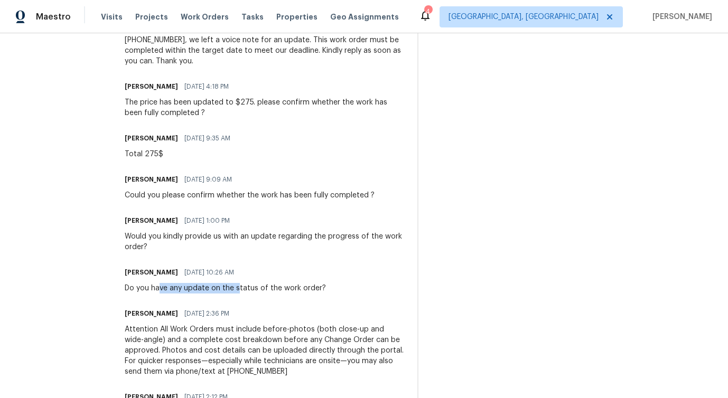
scroll to position [499, 0]
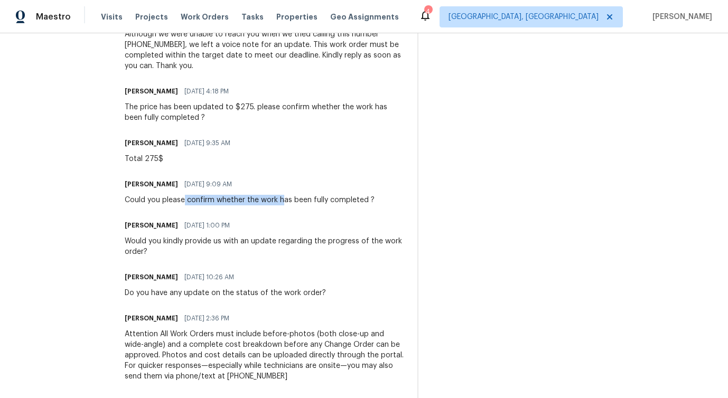
drag, startPoint x: 173, startPoint y: 197, endPoint x: 274, endPoint y: 197, distance: 100.9
click at [274, 197] on div "Could you please confirm whether the work has been fully completed ?" at bounding box center [250, 200] width 250 height 11
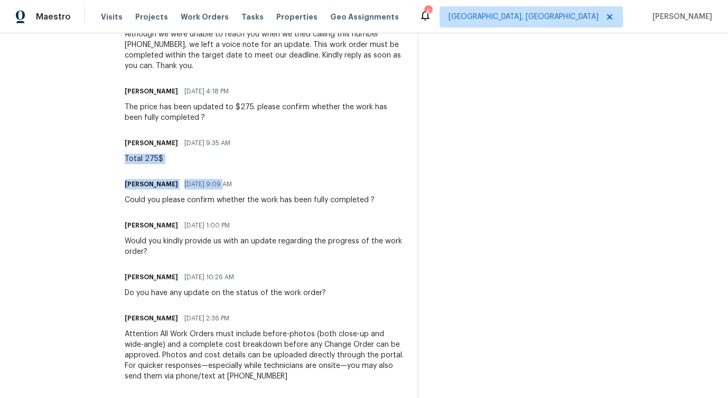
drag, startPoint x: 137, startPoint y: 151, endPoint x: 202, endPoint y: 178, distance: 70.8
click at [202, 178] on div "Trade Partner Updates Pavithra Sekar 09/25/2025 9:22 AM The work order has been…" at bounding box center [265, 169] width 280 height 618
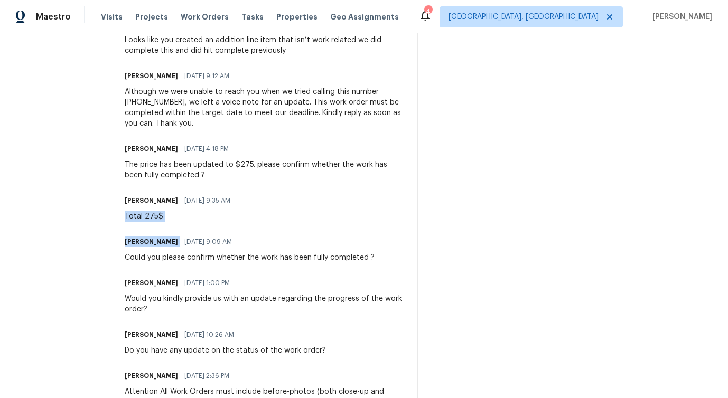
scroll to position [440, 0]
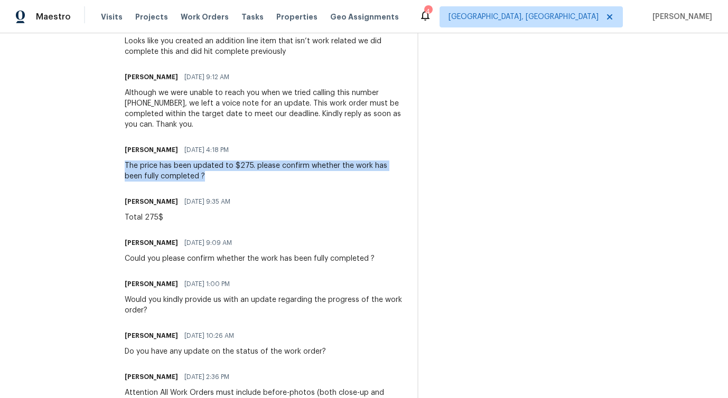
drag, startPoint x: 109, startPoint y: 166, endPoint x: 211, endPoint y: 182, distance: 103.2
click at [211, 182] on div "All work orders 1447 Juliet Ave St. Paul, MN 55105 Home details Vendor Info Nor…" at bounding box center [364, 73] width 728 height 961
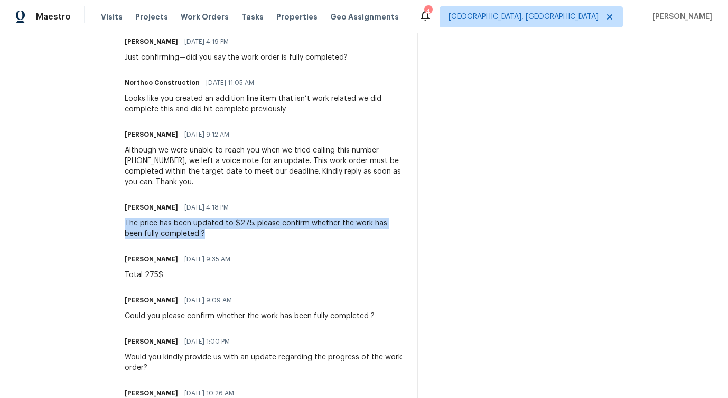
scroll to position [381, 0]
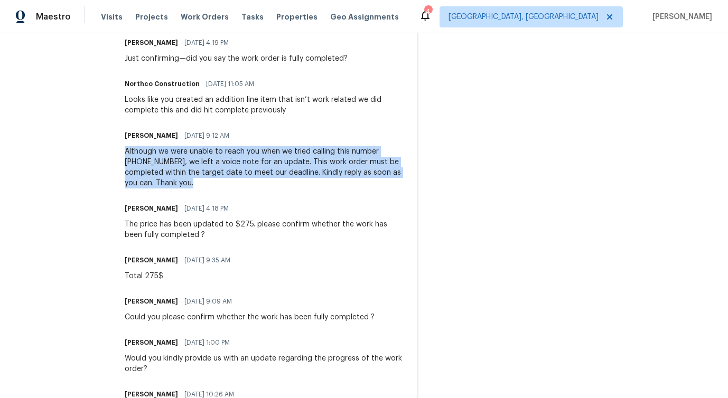
drag, startPoint x: 113, startPoint y: 152, endPoint x: 220, endPoint y: 188, distance: 112.9
click at [220, 188] on div "All work orders 1447 Juliet Ave St. Paul, MN 55105 Home details Vendor Info Nor…" at bounding box center [364, 132] width 728 height 961
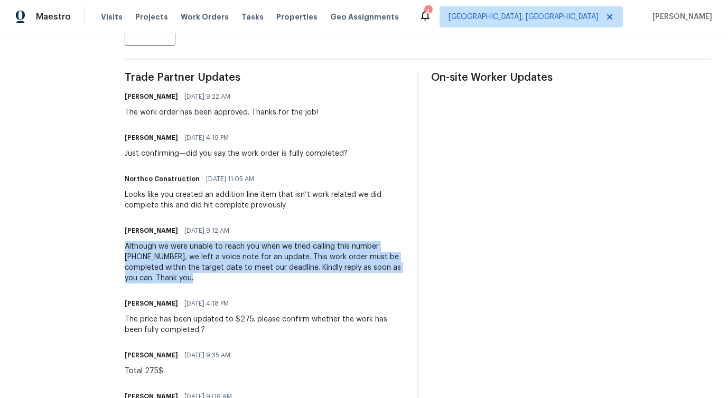
scroll to position [286, 0]
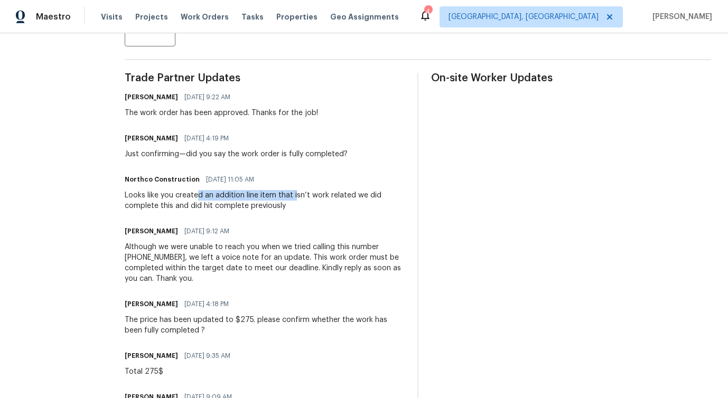
drag, startPoint x: 187, startPoint y: 192, endPoint x: 284, endPoint y: 193, distance: 97.8
click at [284, 194] on div "Looks like you created an addition line item that isn’t work related we did com…" at bounding box center [265, 200] width 280 height 21
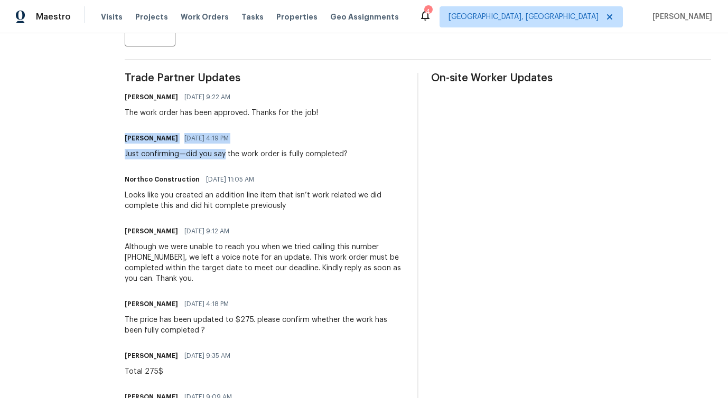
drag, startPoint x: 239, startPoint y: 150, endPoint x: 356, endPoint y: 109, distance: 124.3
click at [356, 109] on div "Trade Partner Updates Pavithra Sekar 09/25/2025 9:22 AM The work order has been…" at bounding box center [265, 382] width 280 height 618
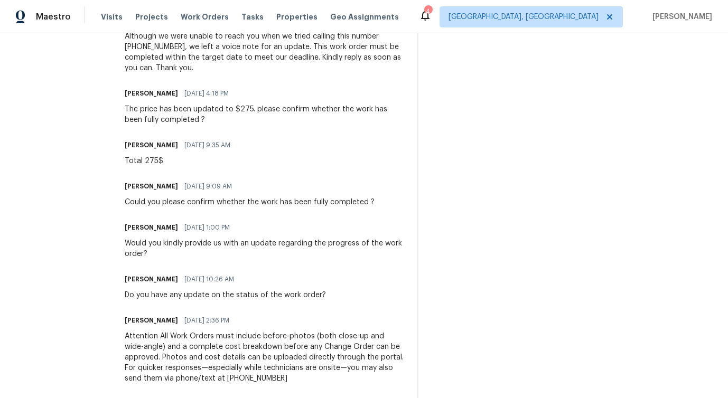
scroll to position [490, 0]
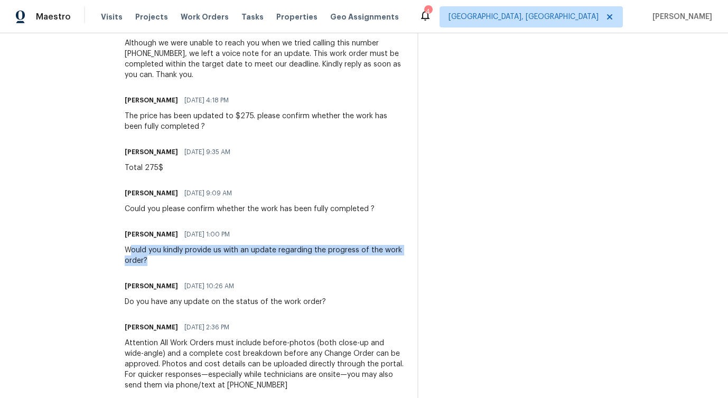
drag, startPoint x: 122, startPoint y: 253, endPoint x: 212, endPoint y: 259, distance: 90.0
click at [212, 259] on div "Would you kindly provide us with an update regarding the progress of the work o…" at bounding box center [265, 255] width 280 height 21
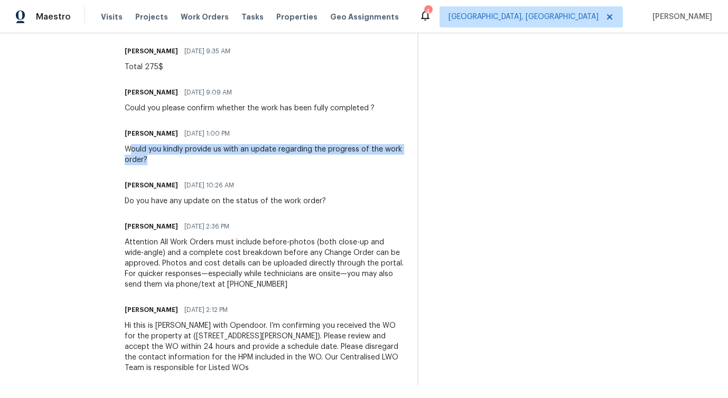
scroll to position [595, 0]
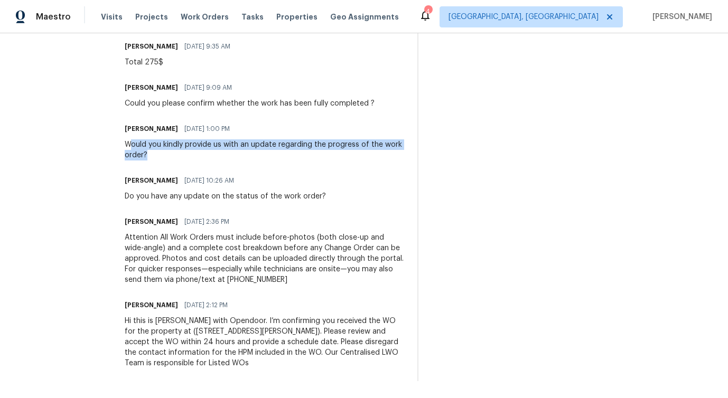
drag, startPoint x: 171, startPoint y: 221, endPoint x: 235, endPoint y: 223, distance: 64.0
click at [235, 223] on div "Pavithra Sekar 09/18/2025 2:36 PM" at bounding box center [265, 222] width 280 height 15
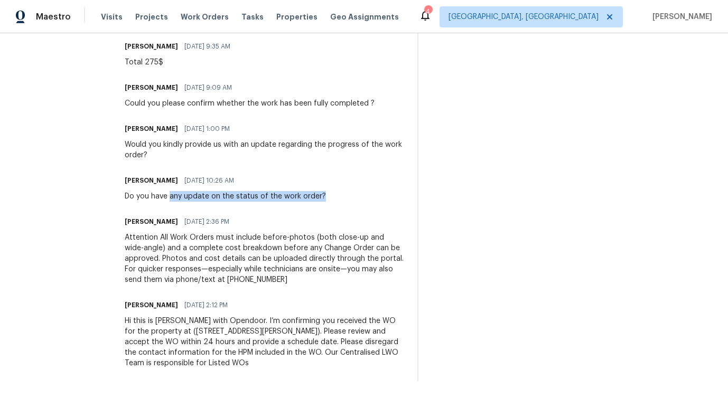
drag, startPoint x: 159, startPoint y: 195, endPoint x: 295, endPoint y: 203, distance: 136.0
click at [295, 203] on div "Trade Partner Updates Pavithra Sekar 09/25/2025 9:22 AM The work order has been…" at bounding box center [265, 72] width 280 height 618
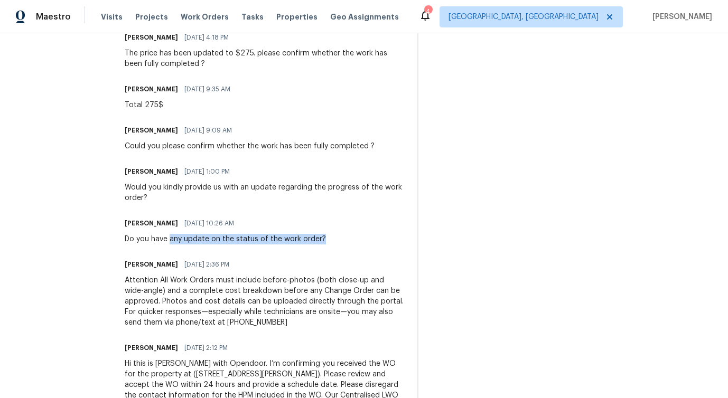
scroll to position [536, 0]
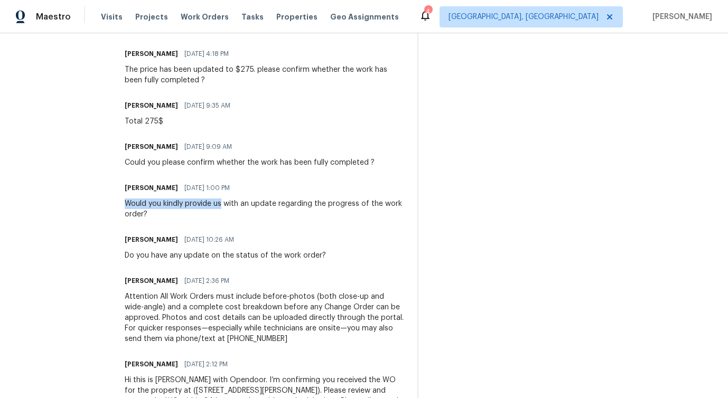
drag, startPoint x: 167, startPoint y: 198, endPoint x: 211, endPoint y: 208, distance: 44.5
click at [211, 208] on div "Pavithra Sekar 09/22/2025 1:00 PM Would you kindly provide us with an update re…" at bounding box center [265, 200] width 280 height 39
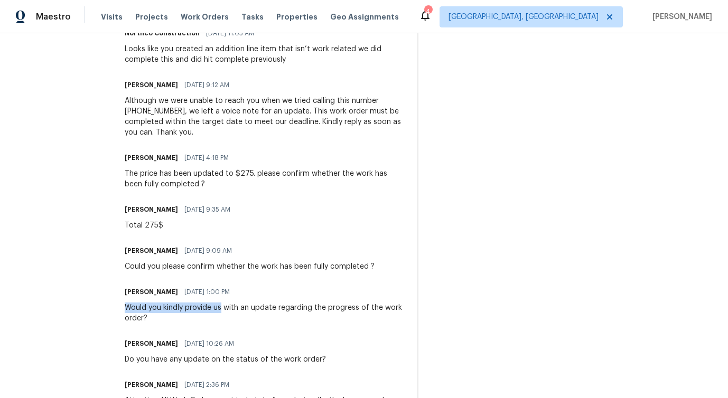
scroll to position [417, 0]
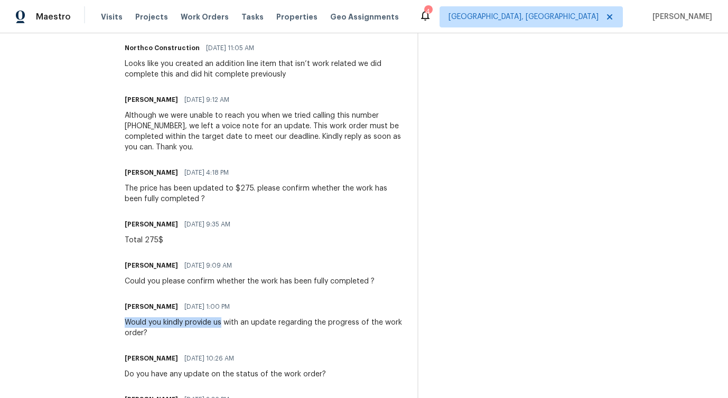
drag, startPoint x: 160, startPoint y: 229, endPoint x: 214, endPoint y: 222, distance: 54.9
click at [218, 225] on div "Matt Heger 09/23/2025 9:35 AM" at bounding box center [181, 224] width 112 height 15
drag, startPoint x: 183, startPoint y: 178, endPoint x: 222, endPoint y: 172, distance: 39.5
click at [222, 172] on div "Pavithra Sekar 09/23/2025 4:18 PM" at bounding box center [265, 172] width 280 height 15
drag, startPoint x: 182, startPoint y: 105, endPoint x: 207, endPoint y: 105, distance: 24.3
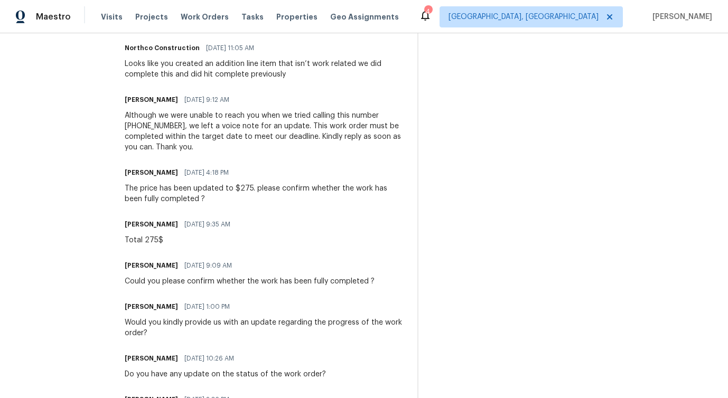
click at [207, 105] on div "Pavithra Sekar 09/24/2025 9:12 AM" at bounding box center [265, 99] width 280 height 15
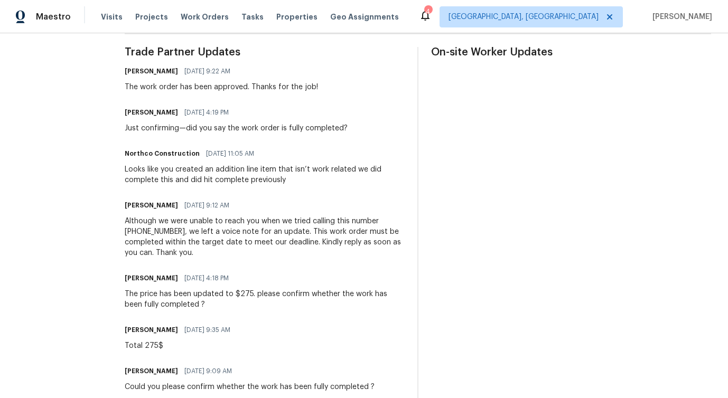
scroll to position [307, 0]
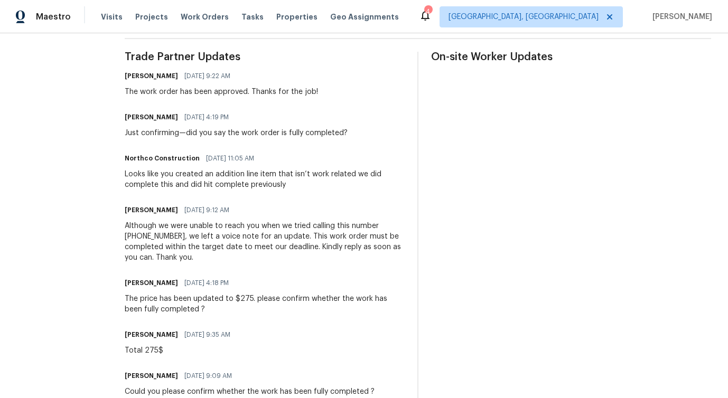
click at [306, 113] on div "Pavithra Sekar 09/24/2025 4:19 PM" at bounding box center [236, 117] width 223 height 15
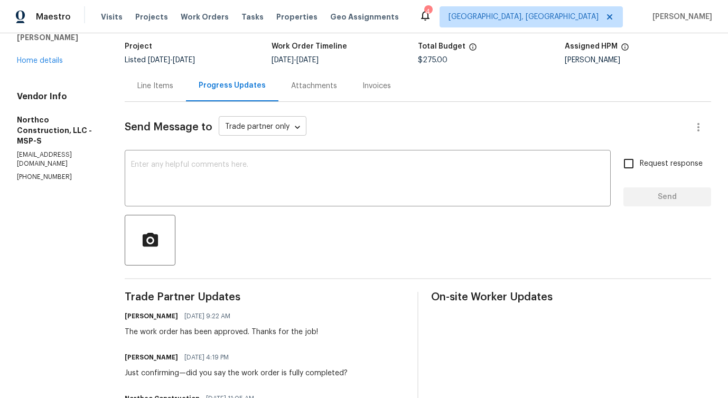
scroll to position [0, 0]
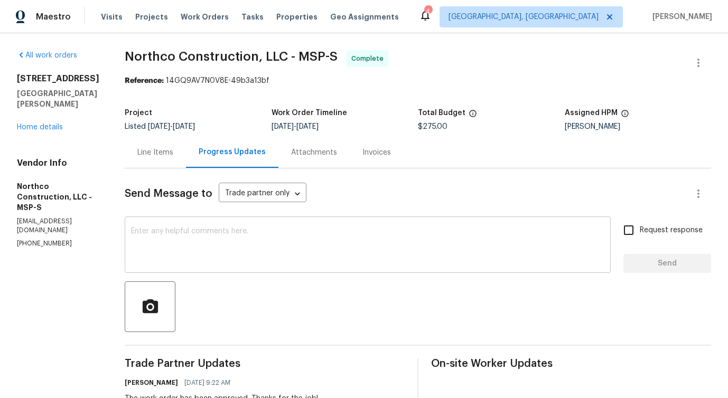
click at [260, 240] on textarea at bounding box center [367, 246] width 473 height 37
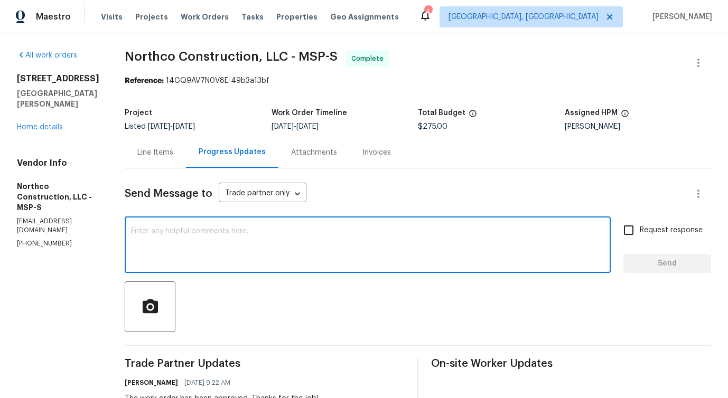
click at [293, 230] on textarea at bounding box center [367, 246] width 473 height 37
click at [137, 153] on div "Line Items" at bounding box center [155, 152] width 36 height 11
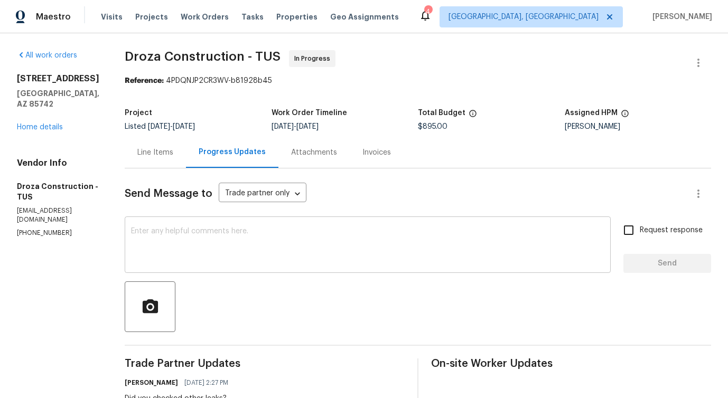
click at [174, 245] on textarea at bounding box center [367, 246] width 473 height 37
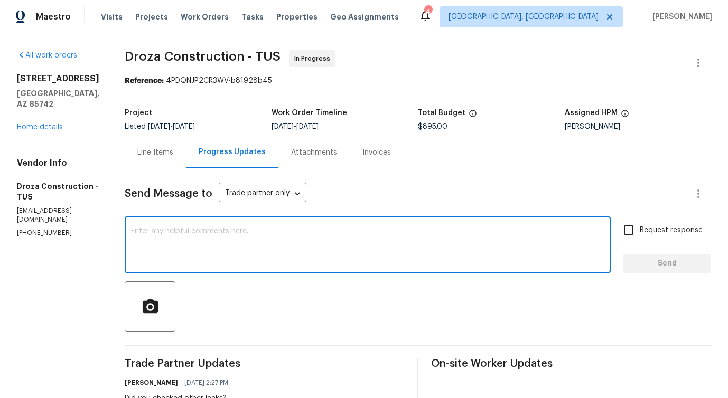
click at [41, 229] on p "[PHONE_NUMBER]" at bounding box center [58, 233] width 82 height 9
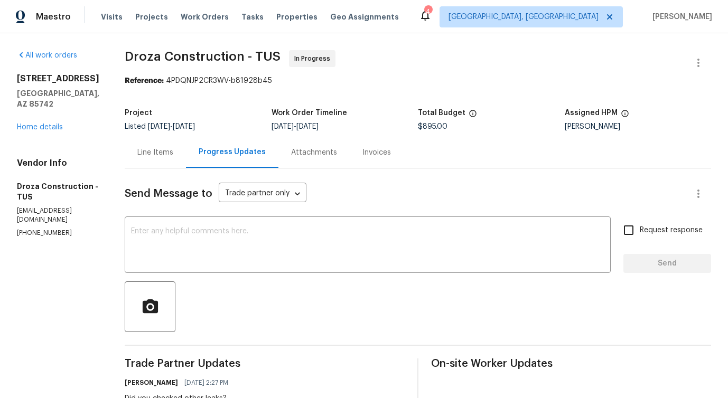
click at [41, 229] on p "[PHONE_NUMBER]" at bounding box center [58, 233] width 82 height 9
copy p "[PHONE_NUMBER]"
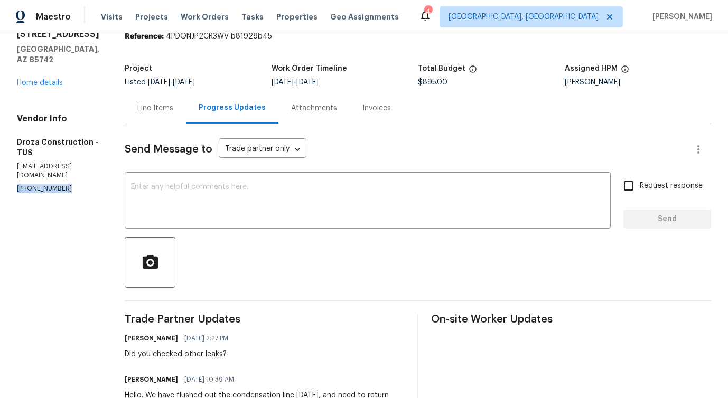
click at [51, 184] on p "[PHONE_NUMBER]" at bounding box center [58, 188] width 82 height 9
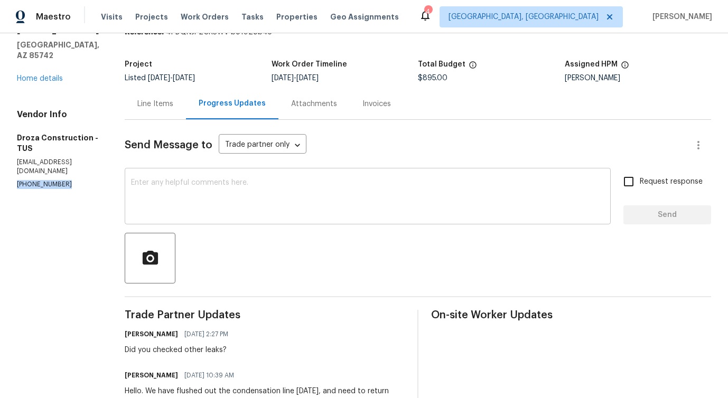
scroll to position [0, 0]
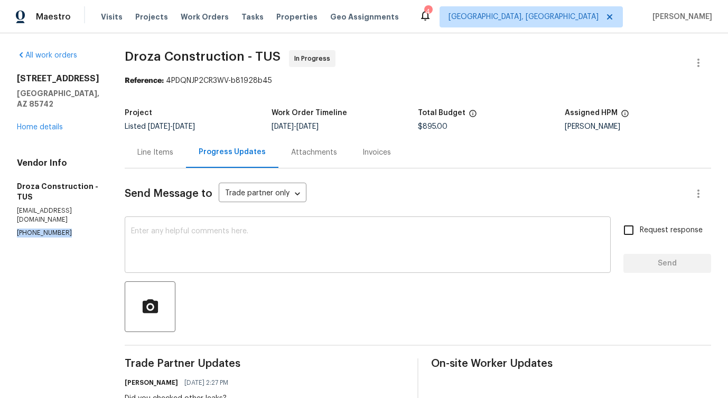
click at [228, 238] on textarea at bounding box center [367, 246] width 473 height 37
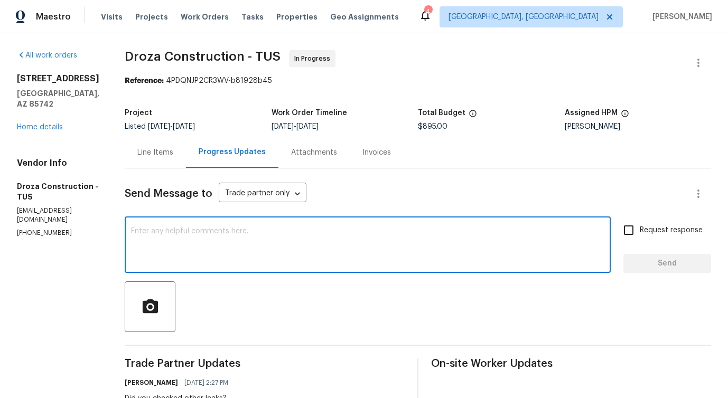
click at [336, 233] on textarea at bounding box center [367, 246] width 473 height 37
paste textarea "Although we were unable to reach you when we tried calling this number [PHONE_N…"
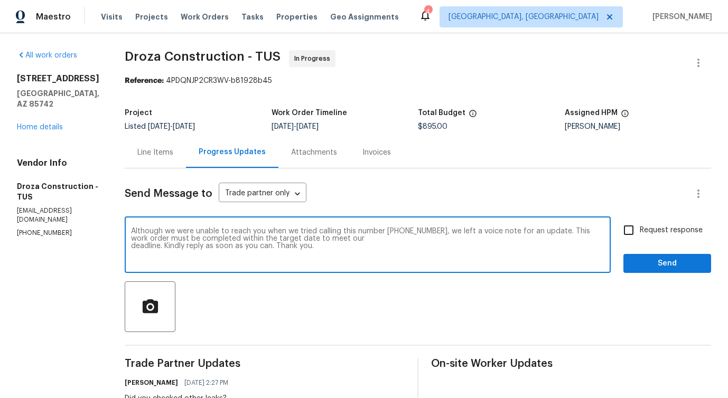
click at [34, 229] on p "[PHONE_NUMBER]" at bounding box center [58, 233] width 82 height 9
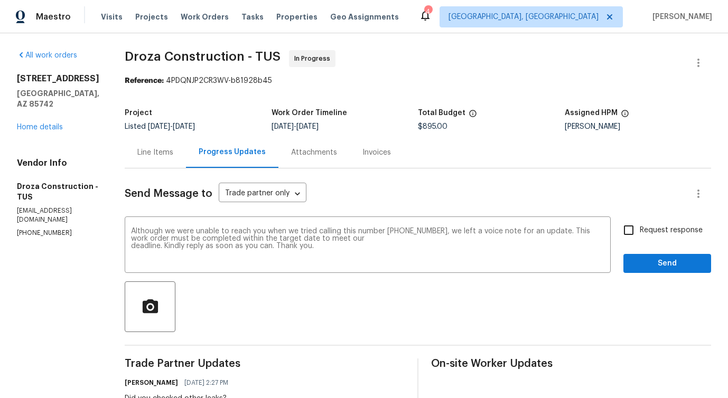
click at [34, 229] on p "[PHONE_NUMBER]" at bounding box center [58, 233] width 82 height 9
copy p "[PHONE_NUMBER]"
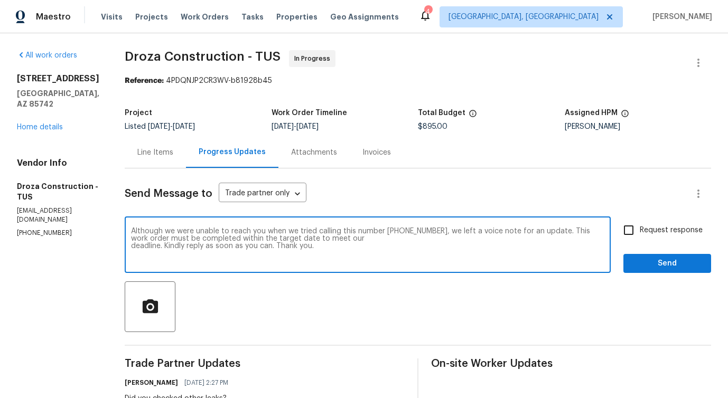
drag, startPoint x: 394, startPoint y: 233, endPoint x: 446, endPoint y: 233, distance: 51.8
click at [446, 233] on textarea "Although we were unable to reach you when we tried calling this number [PHONE_N…" at bounding box center [367, 246] width 473 height 37
paste textarea "[PHONE_NUMBER]"
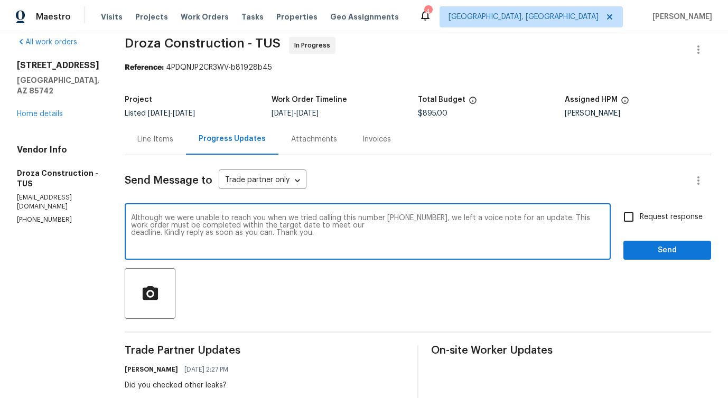
scroll to position [8, 0]
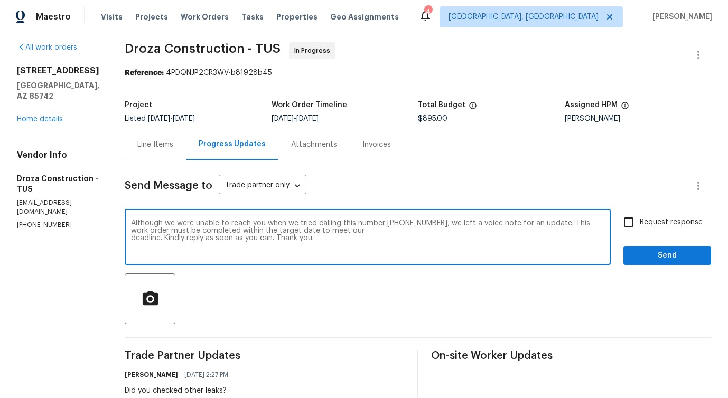
type textarea "Although we were unable to reach you when we tried calling this number [PHONE_N…"
click at [632, 223] on input "Request response" at bounding box center [629, 222] width 22 height 22
checkbox input "true"
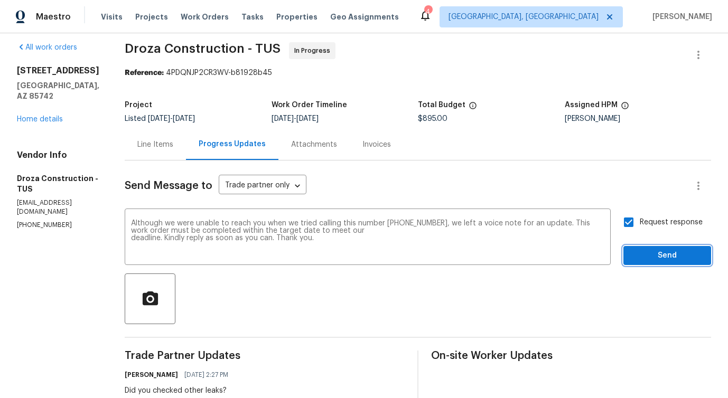
click at [646, 251] on span "Send" at bounding box center [667, 255] width 71 height 13
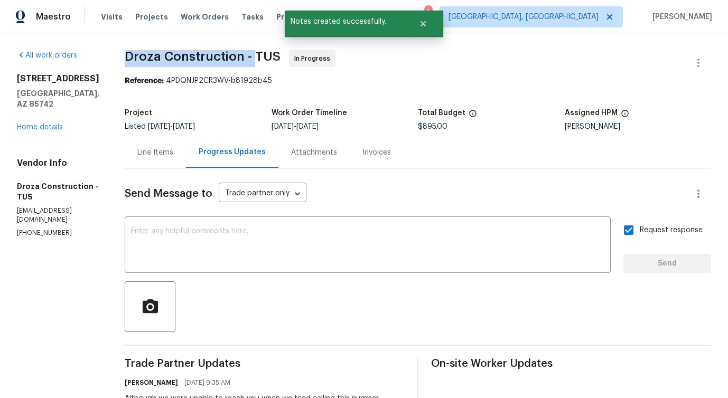
drag, startPoint x: 129, startPoint y: 51, endPoint x: 263, endPoint y: 57, distance: 133.8
copy span "Droza Construction -"
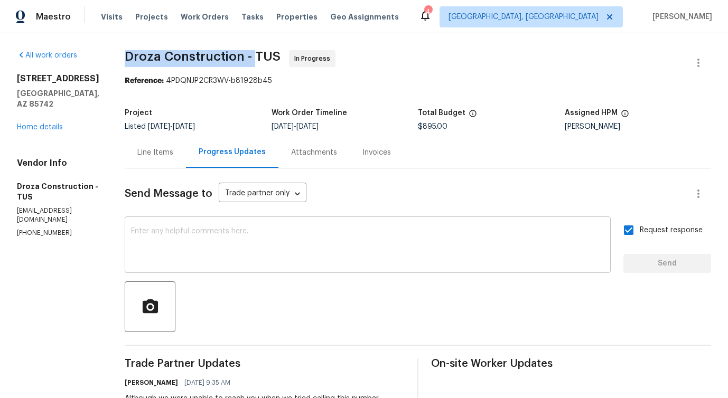
click at [269, 246] on textarea at bounding box center [367, 246] width 473 height 37
